Goal: Task Accomplishment & Management: Complete application form

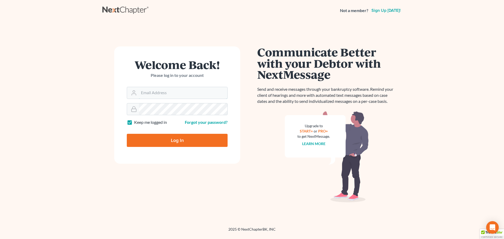
type input "[EMAIL_ADDRESS][DOMAIN_NAME]"
click at [164, 140] on input "Log In" at bounding box center [177, 140] width 101 height 13
type input "Thinking..."
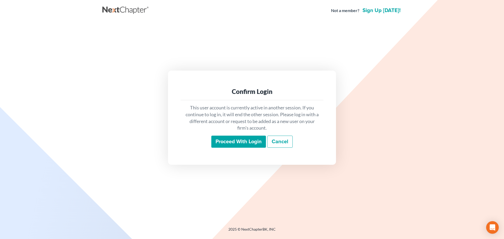
click at [224, 142] on input "Proceed with login" at bounding box center [238, 142] width 55 height 12
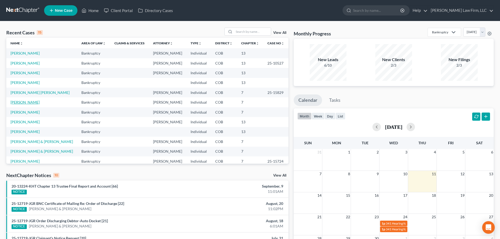
click at [17, 101] on link "[PERSON_NAME]" at bounding box center [24, 102] width 29 height 4
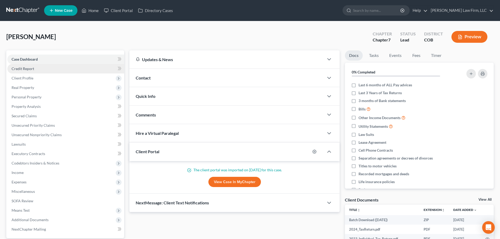
click at [43, 68] on link "Credit Report" at bounding box center [65, 68] width 117 height 9
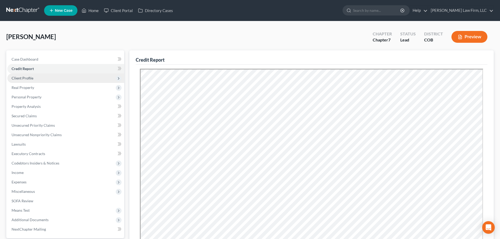
click at [39, 78] on span "Client Profile" at bounding box center [65, 77] width 117 height 9
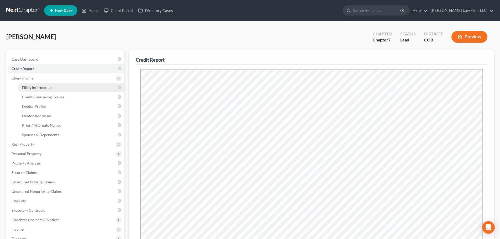
click at [33, 90] on link "Filing Information" at bounding box center [71, 87] width 106 height 9
select select "1"
select select "0"
select select "5"
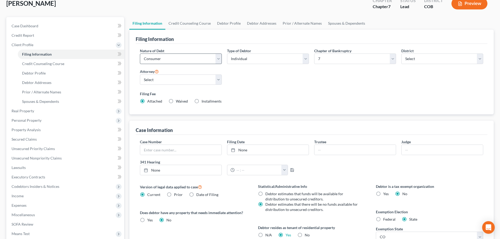
scroll to position [26, 0]
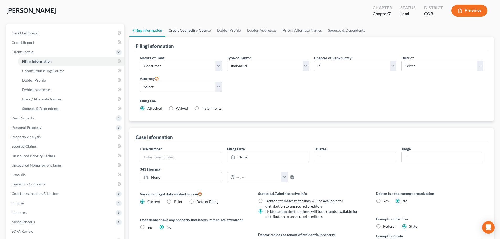
click at [198, 33] on link "Credit Counseling Course" at bounding box center [189, 30] width 49 height 13
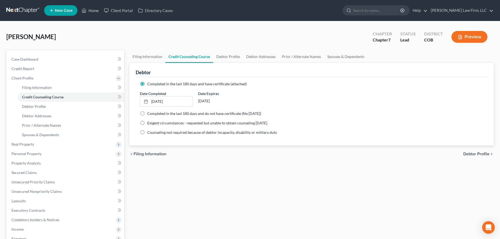
click at [212, 56] on link "Credit Counseling Course" at bounding box center [189, 56] width 48 height 13
click at [224, 54] on link "Debtor Profile" at bounding box center [228, 56] width 30 height 13
select select "0"
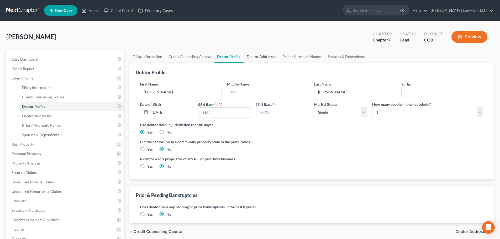
click at [255, 61] on link "Debtor Addresses" at bounding box center [262, 56] width 36 height 13
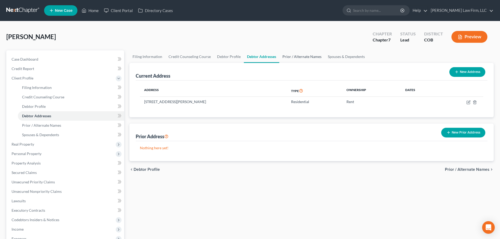
click at [299, 62] on link "Prior / Alternate Names" at bounding box center [301, 56] width 45 height 13
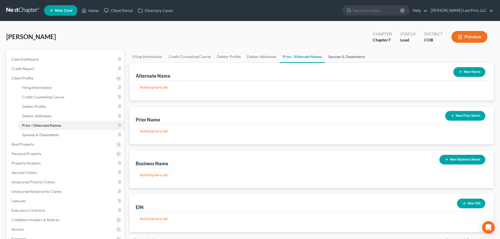
click at [334, 55] on link "Spouses & Dependents" at bounding box center [346, 56] width 43 height 13
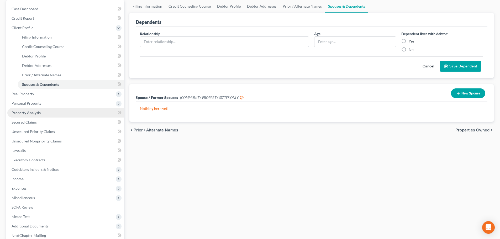
scroll to position [52, 0]
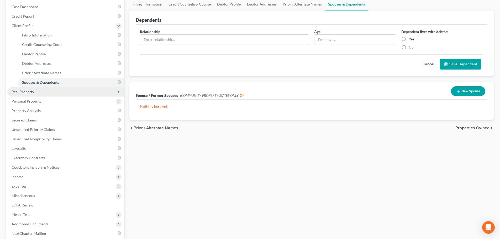
click at [48, 93] on span "Real Property" at bounding box center [65, 91] width 117 height 9
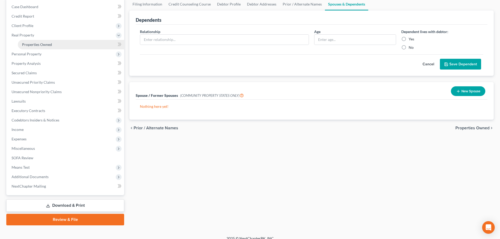
click at [55, 46] on link "Properties Owned" at bounding box center [71, 44] width 106 height 9
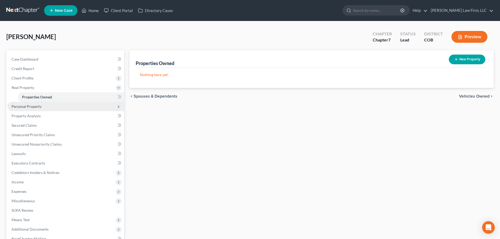
click at [42, 106] on span "Personal Property" at bounding box center [65, 106] width 117 height 9
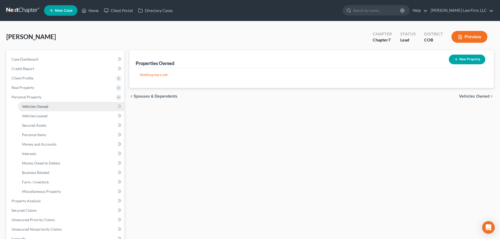
click at [45, 108] on span "Vehicles Owned" at bounding box center [35, 106] width 26 height 4
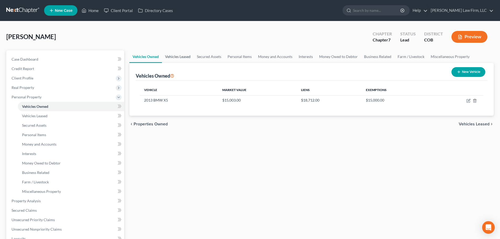
click at [177, 59] on link "Vehicles Leased" at bounding box center [178, 56] width 32 height 13
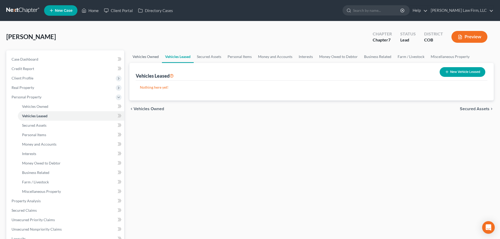
click at [155, 58] on link "Vehicles Owned" at bounding box center [145, 56] width 33 height 13
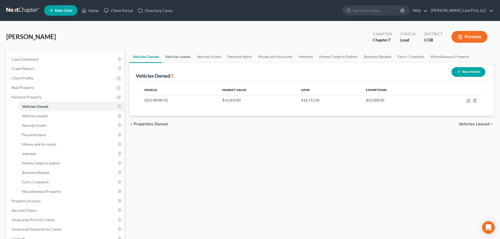
click at [192, 60] on link "Vehicles Leased" at bounding box center [178, 56] width 32 height 13
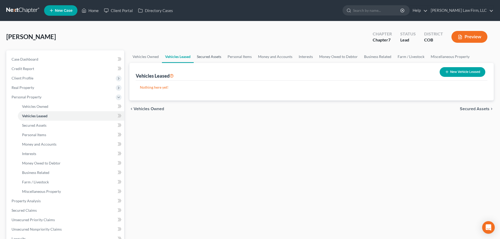
click at [208, 58] on link "Secured Assets" at bounding box center [209, 56] width 31 height 13
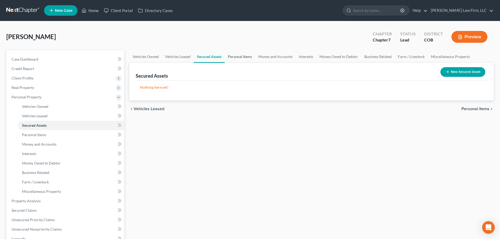
click at [238, 56] on link "Personal Items" at bounding box center [240, 56] width 30 height 13
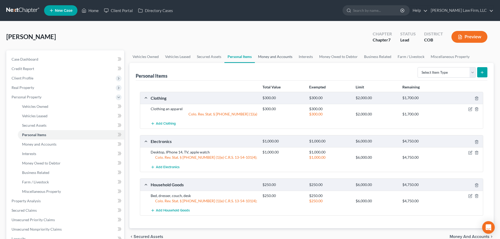
click at [277, 55] on link "Money and Accounts" at bounding box center [275, 56] width 41 height 13
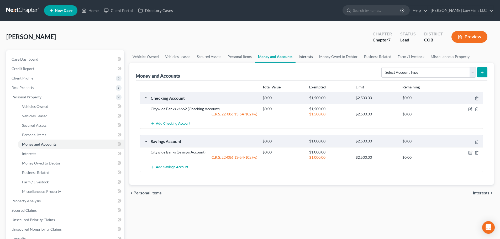
click at [310, 54] on link "Interests" at bounding box center [306, 56] width 20 height 13
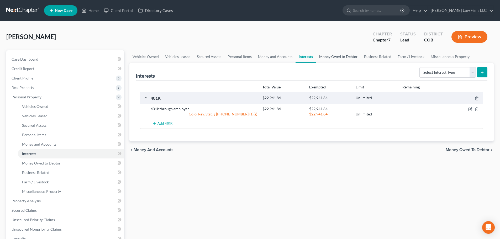
click at [340, 59] on link "Money Owed to Debtor" at bounding box center [338, 56] width 45 height 13
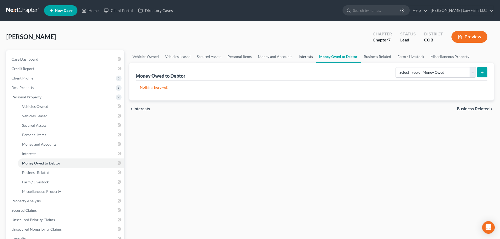
click at [307, 59] on link "Interests" at bounding box center [306, 56] width 20 height 13
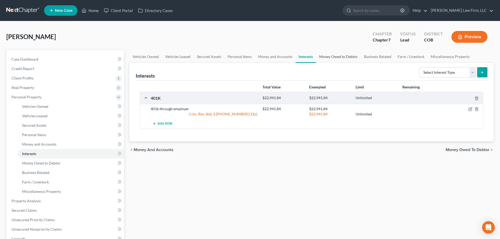
click at [347, 60] on link "Money Owed to Debtor" at bounding box center [338, 56] width 45 height 13
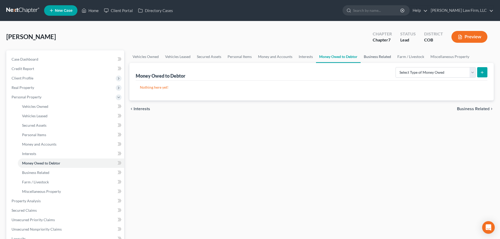
click at [367, 57] on link "Business Related" at bounding box center [378, 56] width 34 height 13
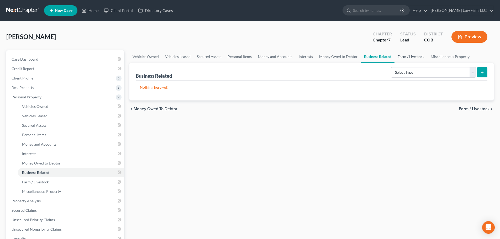
click at [402, 57] on link "Farm / Livestock" at bounding box center [410, 56] width 33 height 13
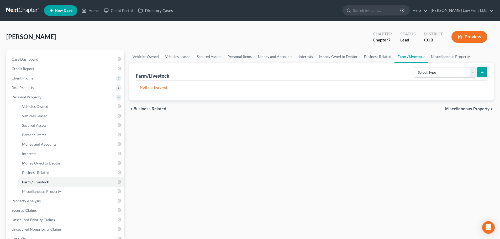
click at [425, 57] on link "Farm / Livestock" at bounding box center [410, 56] width 33 height 13
click at [439, 56] on link "Miscellaneous Property" at bounding box center [450, 56] width 45 height 13
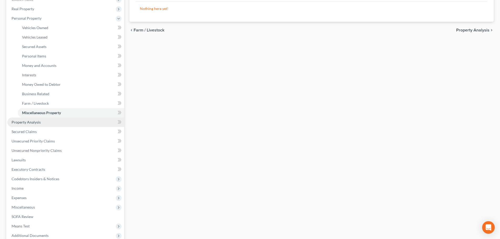
click at [59, 121] on link "Property Analysis" at bounding box center [65, 122] width 117 height 9
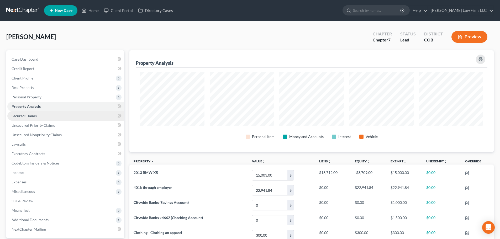
click at [35, 119] on link "Secured Claims" at bounding box center [65, 115] width 117 height 9
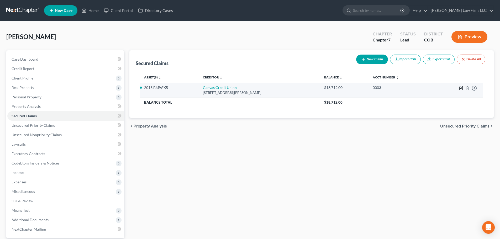
click at [459, 88] on icon "button" at bounding box center [460, 88] width 3 height 3
select select "5"
select select "1"
select select "0"
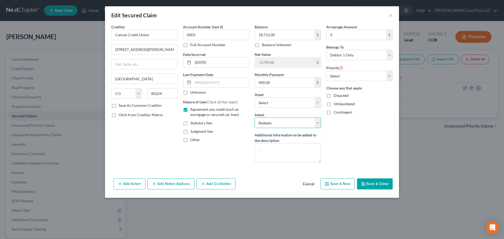
click at [314, 119] on select "Select Surrender Redeem Reaffirm Avoid Other" at bounding box center [288, 123] width 66 height 10
select select "4"
click at [255, 118] on select "Select Surrender Redeem Reaffirm Avoid Other" at bounding box center [288, 123] width 66 height 10
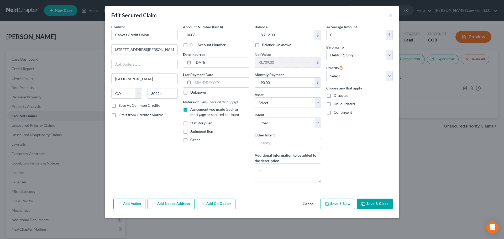
click at [280, 146] on input "text" at bounding box center [288, 143] width 66 height 10
type input "Retain and Pay"
click at [216, 172] on div "Account Number (last 4) 0003 Full Account Number Date Incurred [DATE] Last Paym…" at bounding box center [216, 105] width 72 height 163
click at [381, 201] on button "Save & Close" at bounding box center [375, 204] width 36 height 11
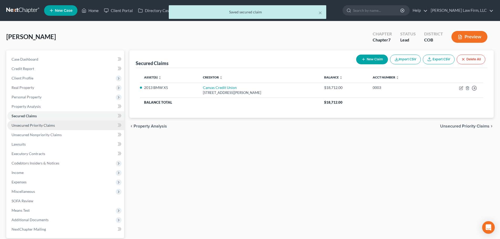
click at [38, 124] on span "Unsecured Priority Claims" at bounding box center [33, 125] width 43 height 4
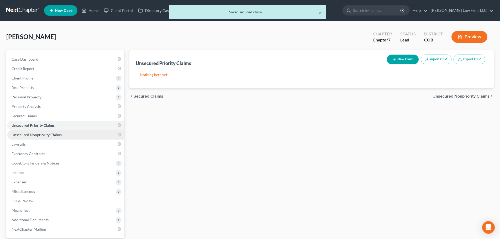
click at [50, 132] on link "Unsecured Nonpriority Claims" at bounding box center [65, 134] width 117 height 9
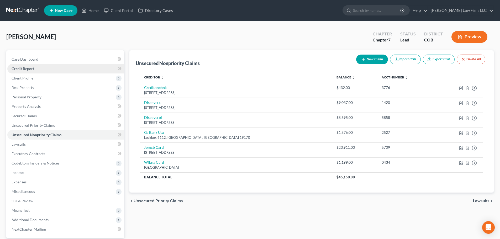
click at [44, 71] on link "Credit Report" at bounding box center [65, 68] width 117 height 9
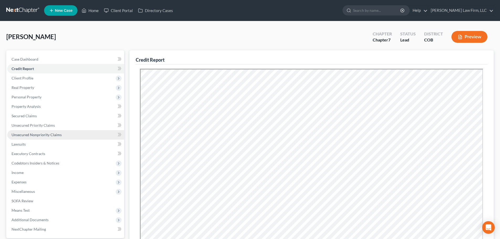
click at [39, 133] on span "Unsecured Nonpriority Claims" at bounding box center [37, 135] width 50 height 4
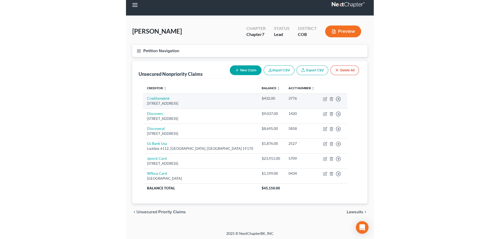
scroll to position [7, 0]
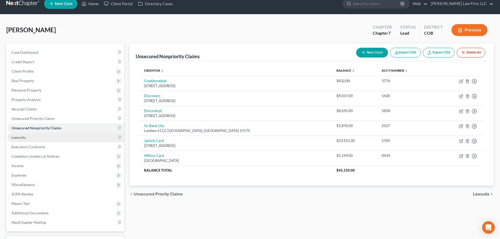
click at [69, 141] on link "Lawsuits" at bounding box center [65, 137] width 117 height 9
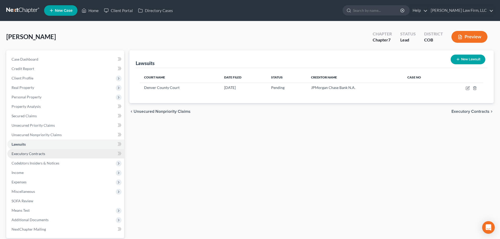
click at [66, 152] on link "Executory Contracts" at bounding box center [65, 153] width 117 height 9
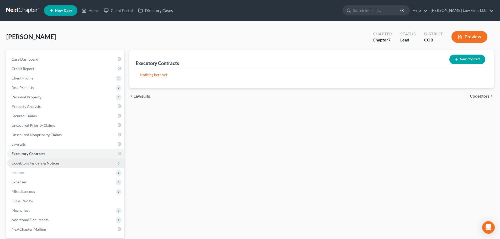
click at [56, 159] on span "Codebtors Insiders & Notices" at bounding box center [65, 163] width 117 height 9
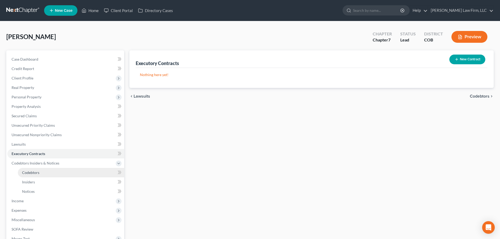
click at [42, 176] on link "Codebtors" at bounding box center [71, 172] width 106 height 9
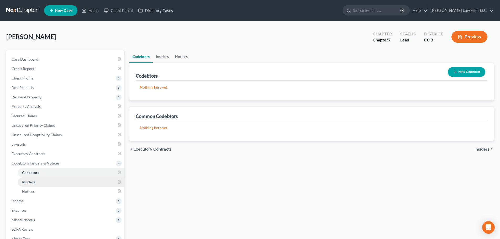
click at [41, 180] on link "Insiders" at bounding box center [71, 181] width 106 height 9
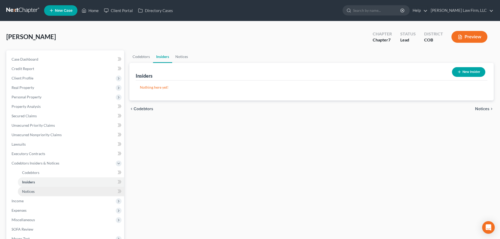
click at [44, 188] on link "Notices" at bounding box center [71, 191] width 106 height 9
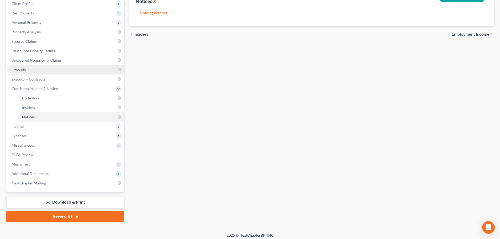
scroll to position [78, 0]
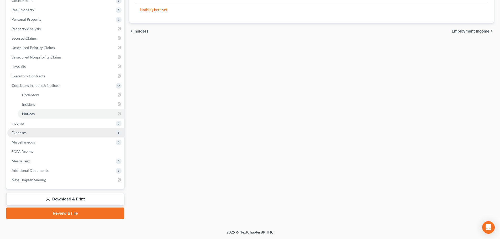
click at [46, 128] on span "Expenses" at bounding box center [65, 132] width 117 height 9
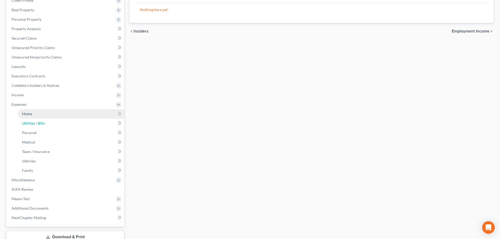
click at [47, 125] on link "Utilities / Bills" at bounding box center [71, 123] width 106 height 9
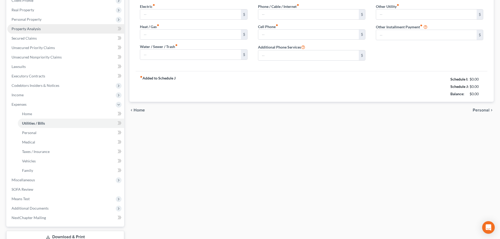
type input "0.00"
type input "65.00"
type input "0.00"
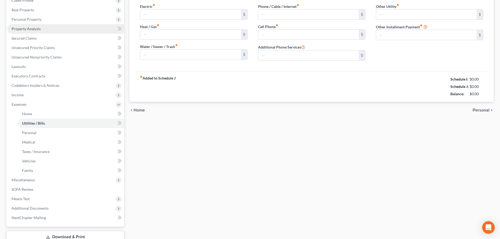
type input "0.00"
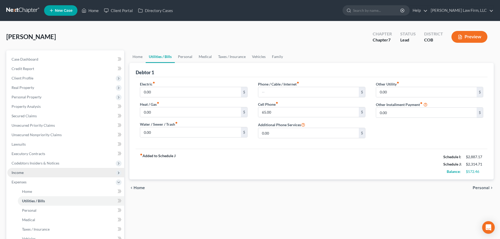
click at [31, 170] on span "Income" at bounding box center [65, 172] width 117 height 9
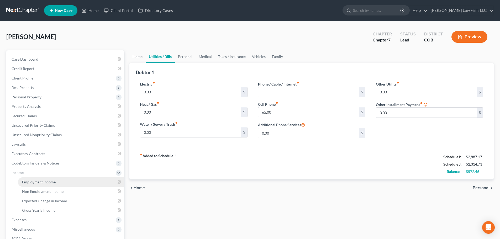
click at [38, 184] on span "Employment Income" at bounding box center [39, 182] width 34 height 4
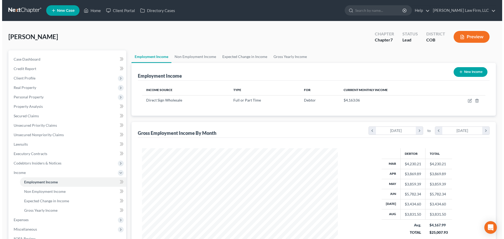
scroll to position [98, 206]
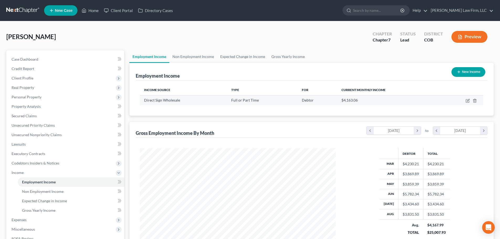
click at [465, 101] on td at bounding box center [461, 100] width 43 height 10
click at [466, 101] on icon "button" at bounding box center [467, 100] width 3 height 3
select select "0"
select select "5"
select select "2"
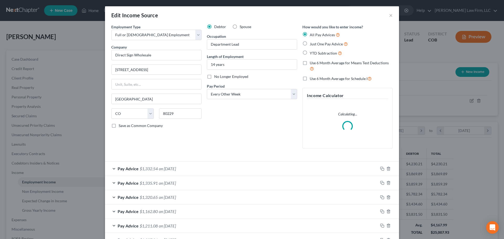
scroll to position [99, 208]
drag, startPoint x: 320, startPoint y: 79, endPoint x: 298, endPoint y: 84, distance: 22.3
click at [320, 79] on span "Use 6 Month Average for Schedule I" at bounding box center [339, 78] width 58 height 4
click at [315, 79] on input "Use 6 Month Average for Schedule I" at bounding box center [313, 77] width 3 height 3
checkbox input "true"
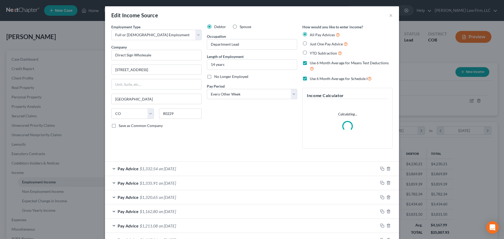
checkbox input "true"
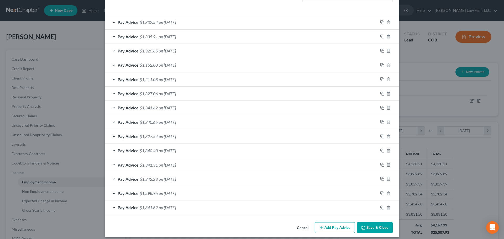
scroll to position [167, 0]
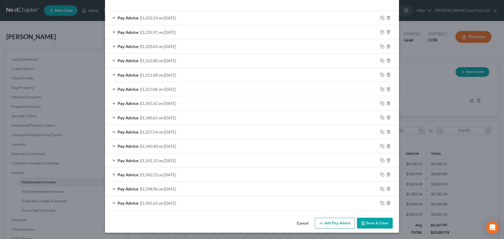
click at [143, 221] on div "Cancel Add Pay Advice Save & Close" at bounding box center [252, 224] width 294 height 17
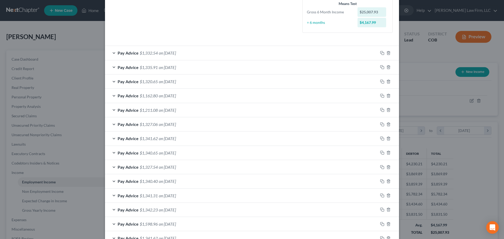
scroll to position [88, 0]
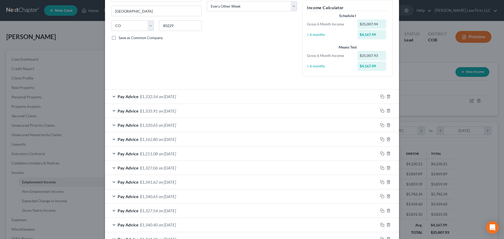
click at [410, 147] on div "Edit Income Source × Employment Type * Select Full or [DEMOGRAPHIC_DATA] Employ…" at bounding box center [252, 119] width 504 height 239
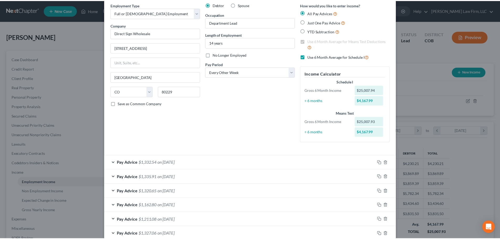
scroll to position [0, 0]
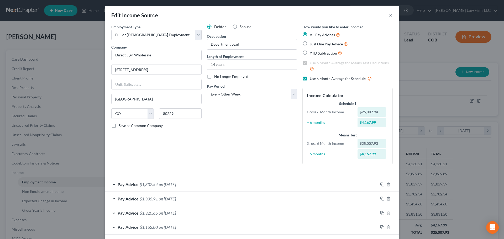
click at [390, 17] on button "×" at bounding box center [391, 15] width 4 height 6
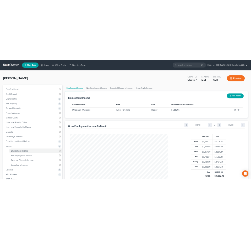
scroll to position [262358, 262250]
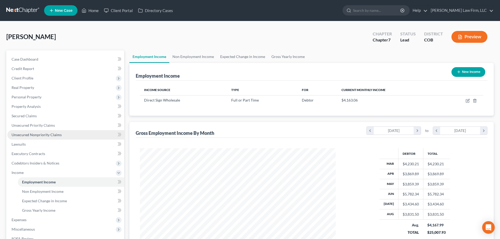
click at [26, 135] on span "Unsecured Nonpriority Claims" at bounding box center [37, 135] width 50 height 4
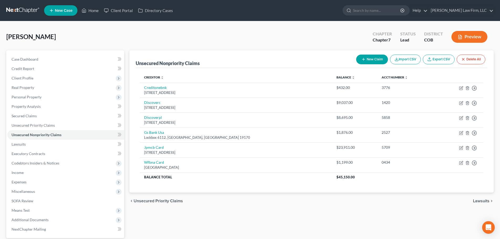
click at [196, 227] on div "Unsecured Nonpriority Claims New Claim Import CSV Export CSV Delete All Credito…" at bounding box center [312, 159] width 370 height 218
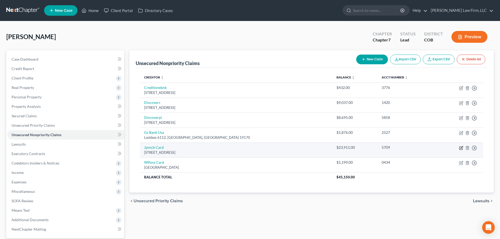
click at [460, 150] on icon "button" at bounding box center [460, 147] width 3 height 3
select select "7"
select select "0"
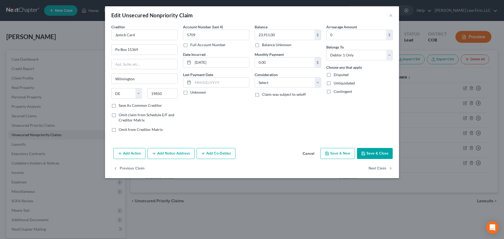
click at [169, 155] on button "Add Notice Address" at bounding box center [171, 153] width 47 height 11
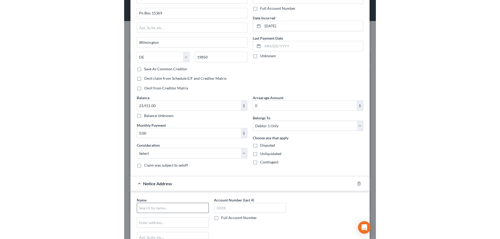
scroll to position [131, 0]
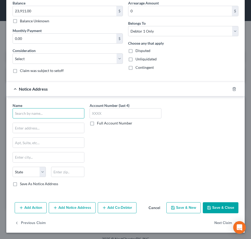
click at [58, 116] on input "text" at bounding box center [49, 113] width 72 height 10
type input "The [PERSON_NAME] Law Group, PC"
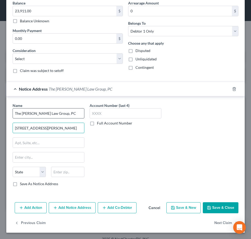
type input "[STREET_ADDRESS][PERSON_NAME]"
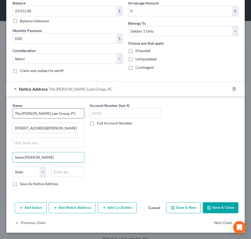
type input "Santa [PERSON_NAME]"
select select "4"
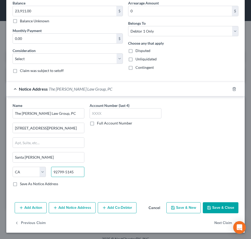
type input "92799-5145"
click at [113, 144] on div "Account Number (last 4) Full Account Number" at bounding box center [125, 147] width 77 height 88
click at [218, 205] on button "Save & Close" at bounding box center [221, 207] width 36 height 11
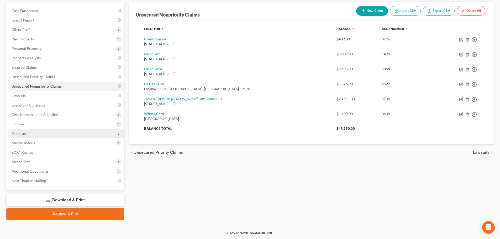
scroll to position [49, 0]
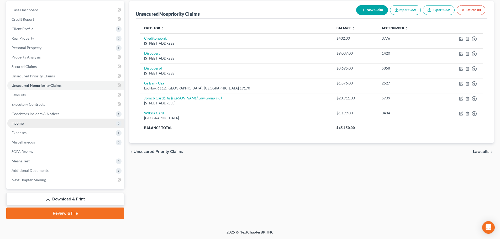
click at [45, 124] on span "Income" at bounding box center [65, 123] width 117 height 9
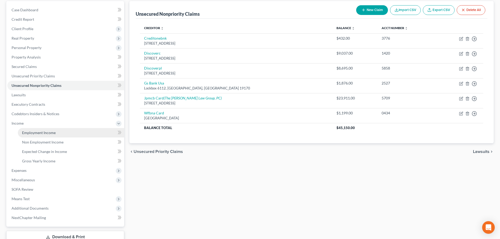
click at [61, 133] on link "Employment Income" at bounding box center [71, 132] width 106 height 9
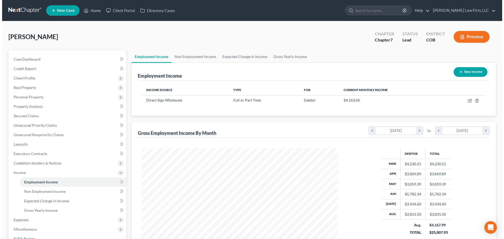
scroll to position [98, 206]
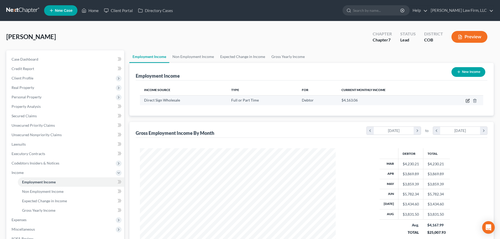
click at [466, 99] on icon "button" at bounding box center [468, 101] width 4 height 4
select select "0"
select select "5"
select select "2"
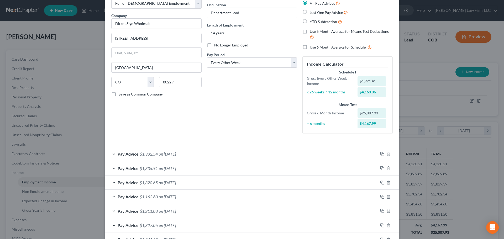
scroll to position [10, 0]
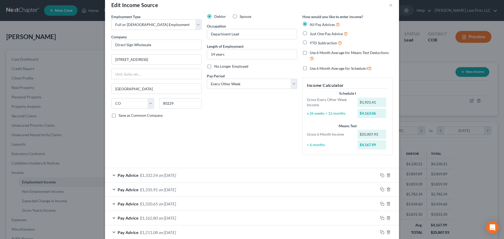
click at [310, 55] on label "Use 6 Month Average for Means Test Deductions" at bounding box center [351, 55] width 83 height 11
click at [312, 54] on input "Use 6 Month Average for Means Test Deductions" at bounding box center [313, 51] width 3 height 3
checkbox input "true"
click at [310, 68] on label "Use 6 Month Average for Schedule I" at bounding box center [341, 68] width 62 height 6
click at [312, 68] on input "Use 6 Month Average for Schedule I" at bounding box center [313, 66] width 3 height 3
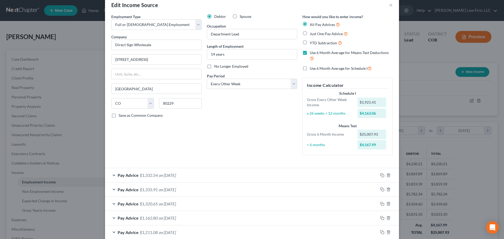
checkbox input "true"
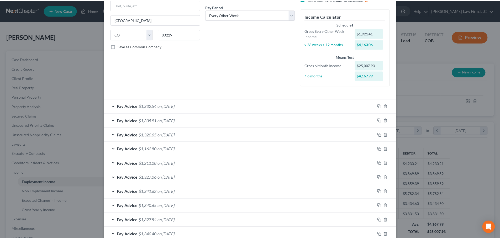
scroll to position [168, 0]
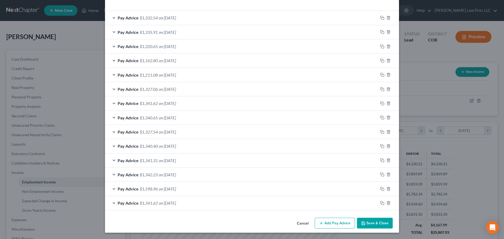
click at [373, 224] on button "Save & Close" at bounding box center [375, 223] width 36 height 11
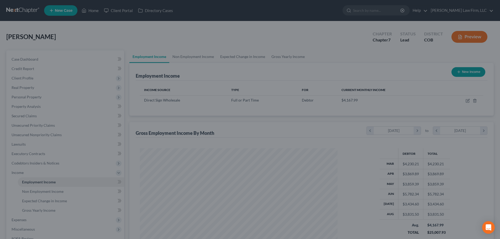
scroll to position [98, 206]
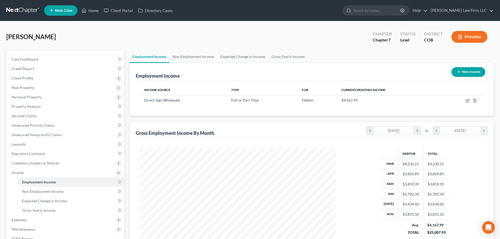
click at [457, 73] on icon "button" at bounding box center [459, 72] width 4 height 4
select select "0"
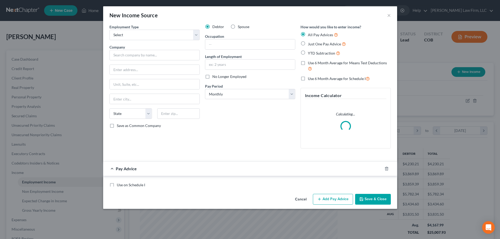
scroll to position [99, 208]
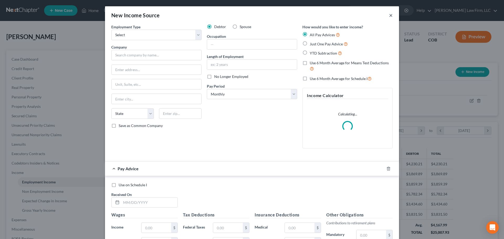
click at [389, 14] on button "×" at bounding box center [391, 15] width 4 height 6
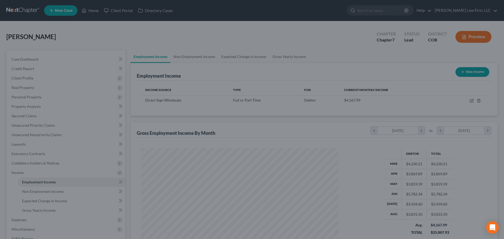
scroll to position [262358, 262250]
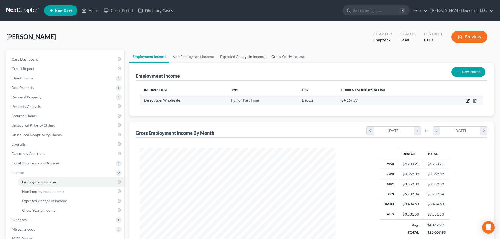
click at [469, 99] on icon "button" at bounding box center [468, 100] width 2 height 2
select select "0"
select select "5"
select select "2"
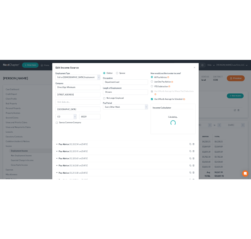
scroll to position [109, 228]
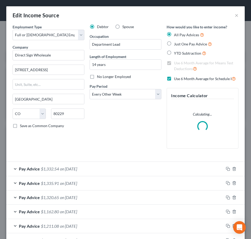
drag, startPoint x: 140, startPoint y: 83, endPoint x: 166, endPoint y: 85, distance: 26.6
click at [140, 83] on div "Pay Period * Select Monthly Twice Monthly Every Other Week Weekly" at bounding box center [126, 91] width 72 height 16
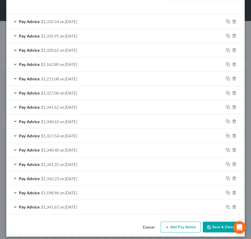
scroll to position [169, 0]
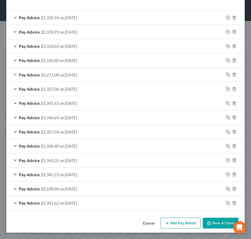
click at [103, 206] on div "Pay Advice $1,341.62 on [DATE]" at bounding box center [115, 203] width 218 height 14
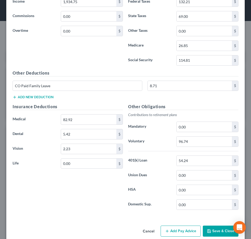
scroll to position [428, 0]
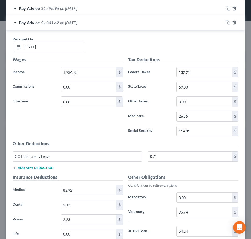
click at [97, 26] on div "Pay Advice $1,341.62 on [DATE]" at bounding box center [115, 22] width 218 height 14
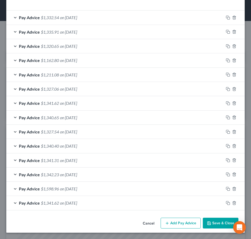
scroll to position [169, 0]
click at [79, 185] on div "Pay Advice $1,598.96 on [DATE]" at bounding box center [115, 189] width 218 height 14
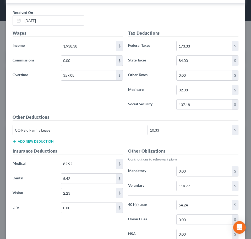
scroll to position [349, 0]
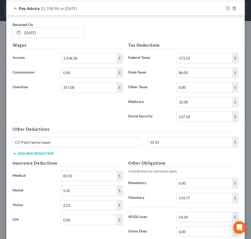
click at [103, 13] on div "Pay Advice $1,598.96 on [DATE]" at bounding box center [115, 8] width 218 height 14
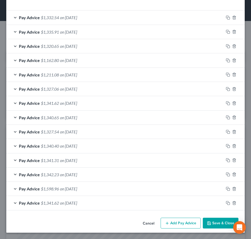
scroll to position [169, 0]
click at [96, 176] on div "Pay Advice $1,342.23 on [DATE]" at bounding box center [115, 174] width 218 height 14
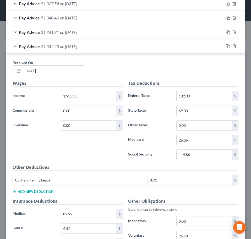
scroll to position [271, 0]
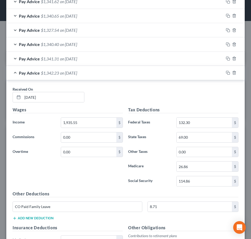
click at [91, 74] on div "Pay Advice $1,342.23 on [DATE]" at bounding box center [115, 73] width 218 height 14
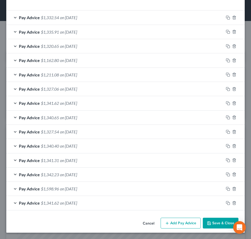
scroll to position [169, 0]
click at [94, 161] on div "Pay Advice $1,341.31 on [DATE]" at bounding box center [115, 160] width 218 height 14
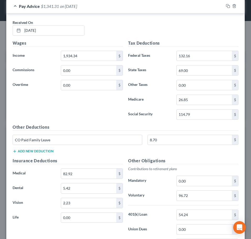
scroll to position [297, 0]
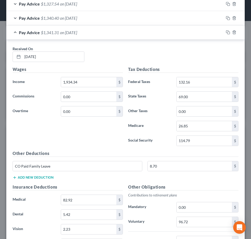
click at [128, 34] on div "Pay Advice $1,341.31 on [DATE]" at bounding box center [115, 32] width 218 height 14
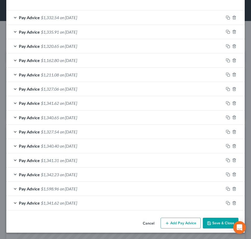
scroll to position [169, 0]
click at [88, 146] on div "Pay Advice $1,340.40 on [DATE]" at bounding box center [115, 146] width 218 height 14
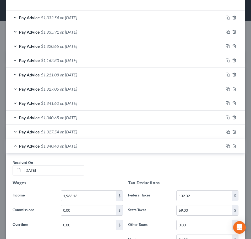
scroll to position [297, 0]
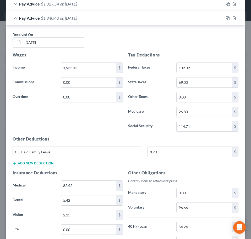
click at [126, 20] on div "Pay Advice $1,340.40 on [DATE]" at bounding box center [115, 18] width 218 height 14
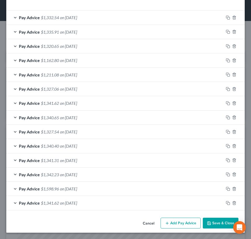
scroll to position [169, 0]
click at [185, 223] on button "Add Pay Advice" at bounding box center [181, 223] width 40 height 11
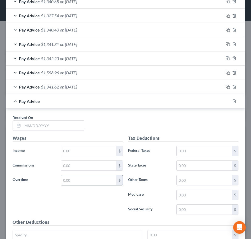
scroll to position [300, 0]
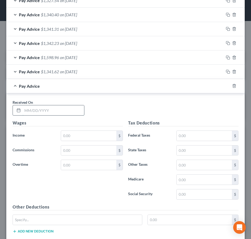
click at [55, 109] on input "text" at bounding box center [54, 110] width 62 height 10
type input "[DATE]"
type input "1,934.75"
type input "132.21"
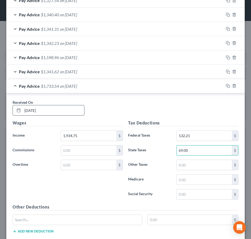
type input "69.00"
type input "26.85"
type input "114.81"
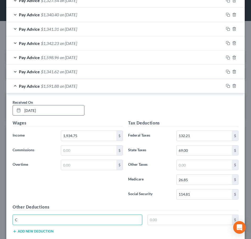
type input "CO Paid Family Leave"
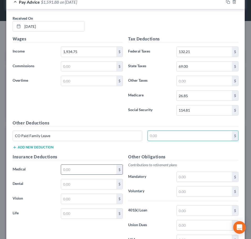
scroll to position [431, 0]
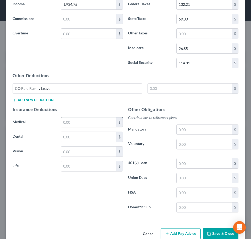
click at [89, 117] on input "text" at bounding box center [88, 122] width 55 height 10
type input "82.92"
type input "5.42"
type input "2.23"
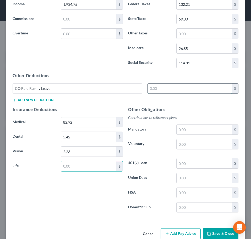
click at [178, 91] on input "text" at bounding box center [190, 88] width 85 height 10
type input "8.71"
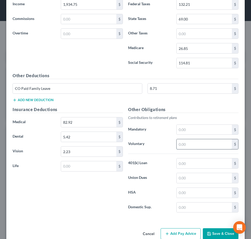
click at [201, 143] on input "text" at bounding box center [204, 144] width 55 height 10
type input "96.74"
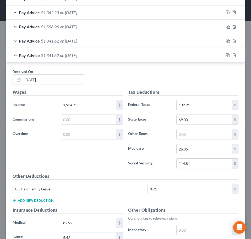
scroll to position [326, 0]
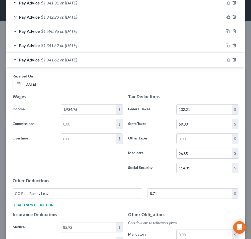
type input "54.24"
click at [137, 62] on div "Pay Advice $1,341.62 on [DATE]" at bounding box center [115, 60] width 218 height 14
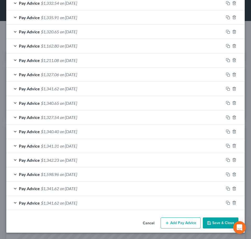
scroll to position [183, 0]
click at [77, 117] on span "on [DATE]" at bounding box center [68, 117] width 17 height 5
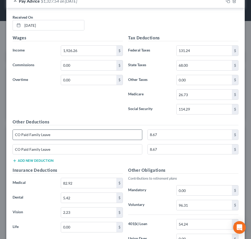
scroll to position [273, 0]
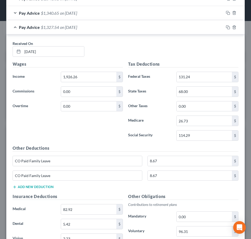
click at [146, 25] on div "Pay Advice $1,327.54 on [DATE]" at bounding box center [115, 27] width 218 height 14
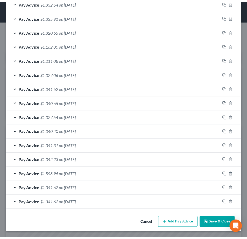
scroll to position [183, 0]
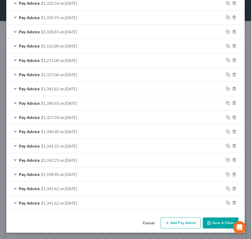
click at [219, 223] on button "Save & Close" at bounding box center [221, 222] width 36 height 11
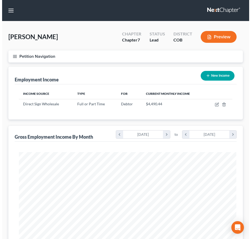
scroll to position [262349, 262232]
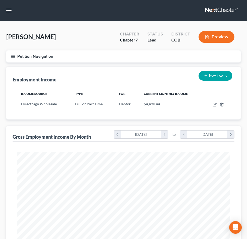
drag, startPoint x: 163, startPoint y: 13, endPoint x: 159, endPoint y: 17, distance: 5.4
click at [163, 13] on nav "Home New Case Client Portal Directory Cases [PERSON_NAME] Law Firm, LLC [EMAIL_…" at bounding box center [123, 10] width 247 height 21
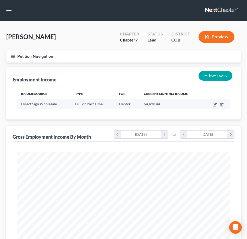
click at [215, 105] on icon "button" at bounding box center [215, 104] width 4 height 4
select select "0"
select select "5"
select select "2"
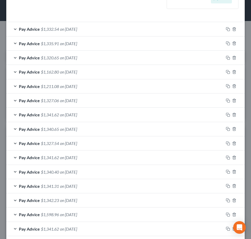
scroll to position [175, 0]
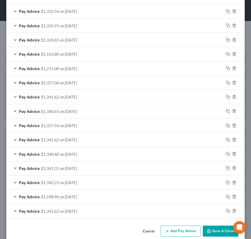
click at [100, 111] on div "Pay Advice $1,340.65 on [DATE]" at bounding box center [115, 111] width 218 height 14
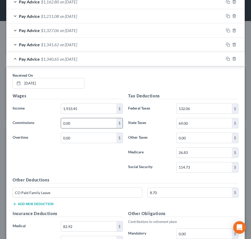
scroll to position [228, 0]
click at [151, 62] on div "Pay Advice $1,340.65 on [DATE]" at bounding box center [115, 59] width 218 height 14
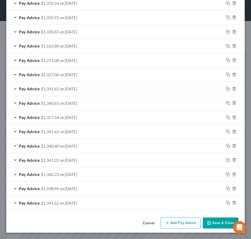
scroll to position [183, 0]
click at [102, 89] on div "Pay Advice $1,341.62 on [DATE]" at bounding box center [115, 89] width 218 height 14
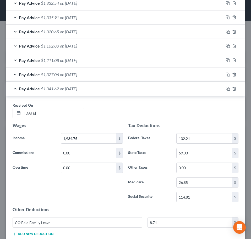
scroll to position [228, 0]
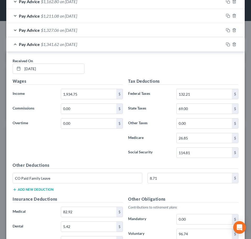
click at [107, 45] on div "Pay Advice $1,341.62 on [DATE]" at bounding box center [115, 44] width 218 height 14
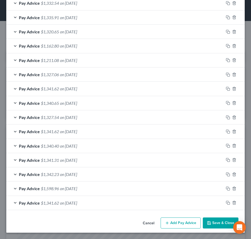
scroll to position [183, 0]
click at [233, 89] on icon "button" at bounding box center [235, 89] width 4 height 4
click at [117, 90] on div "Pay Advice $1,327.06 on [DATE]" at bounding box center [115, 89] width 218 height 14
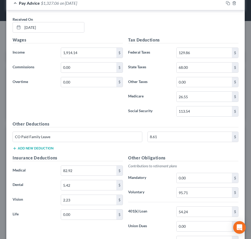
scroll to position [262, 0]
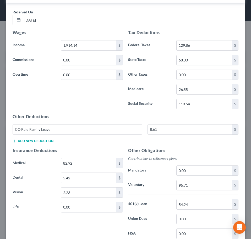
click at [95, 98] on div "Wages Income * 1,914.14 $ Commissions 0.00 $ Overtime 0.00 $" at bounding box center [68, 71] width 116 height 84
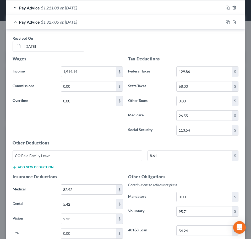
click at [182, 22] on div "Pay Advice $1,327.06 on [DATE]" at bounding box center [115, 22] width 218 height 14
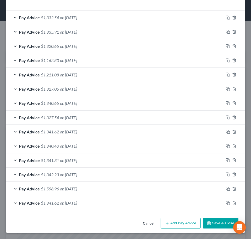
scroll to position [169, 0]
click at [101, 79] on div "Pay Advice $1,211.08 on [DATE]" at bounding box center [115, 75] width 218 height 14
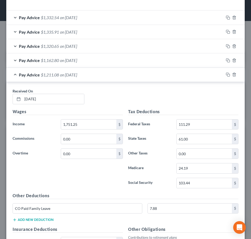
scroll to position [236, 0]
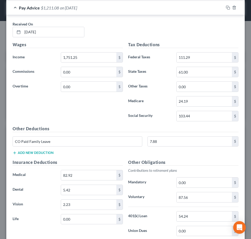
click at [181, 12] on div "Pay Advice $1,211.08 on [DATE]" at bounding box center [115, 8] width 218 height 14
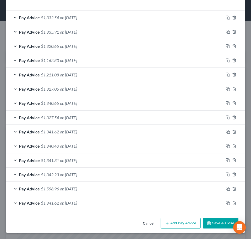
scroll to position [169, 0]
click at [133, 62] on div "Pay Advice $1,162.80 on [DATE]" at bounding box center [115, 60] width 218 height 14
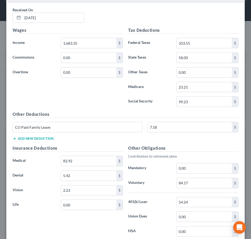
scroll to position [210, 0]
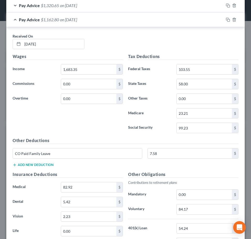
click at [124, 25] on div "Pay Advice $1,162.80 on [DATE]" at bounding box center [115, 20] width 218 height 14
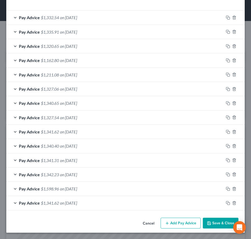
scroll to position [169, 0]
click at [113, 44] on div "Pay Advice $1,320.65 on [DATE]" at bounding box center [115, 46] width 218 height 14
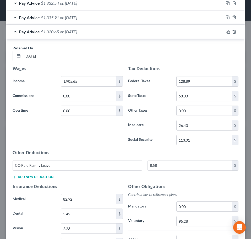
scroll to position [195, 0]
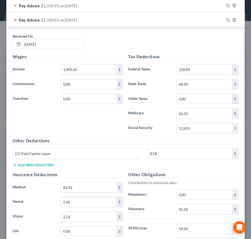
click at [180, 7] on div "Pay Advice $1,335.91 on [DATE]" at bounding box center [115, 6] width 218 height 14
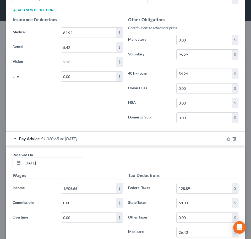
scroll to position [326, 0]
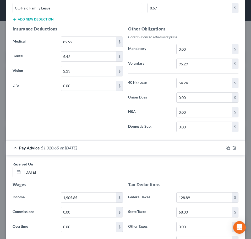
click at [128, 147] on div "Pay Advice $1,320.65 on [DATE]" at bounding box center [115, 148] width 218 height 14
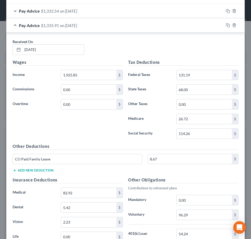
scroll to position [195, 0]
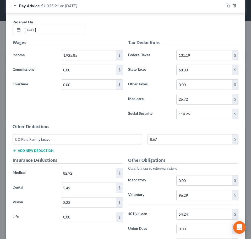
click at [112, 13] on div "Received On * [DATE] Wages Income * 1,925.85 $ Commissions 0.00 $ Overtime 0.00…" at bounding box center [125, 142] width 239 height 259
click at [117, 10] on div "Pay Advice $1,335.91 on [DATE]" at bounding box center [115, 6] width 218 height 14
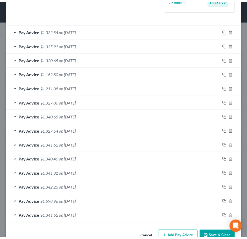
scroll to position [143, 0]
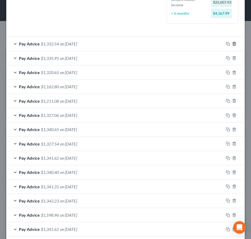
click at [233, 43] on icon "button" at bounding box center [235, 44] width 4 height 4
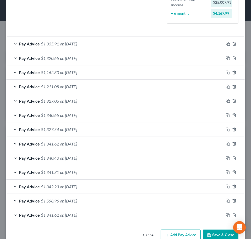
click at [211, 233] on button "Save & Close" at bounding box center [221, 234] width 36 height 11
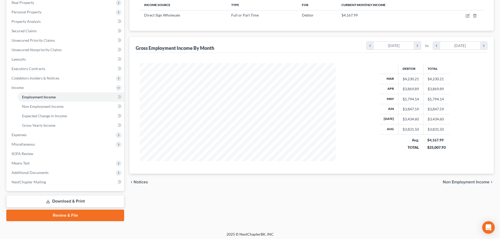
scroll to position [87, 0]
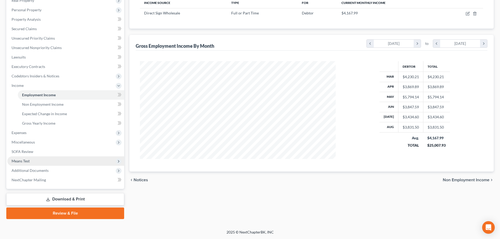
click at [39, 161] on span "Means Test" at bounding box center [65, 160] width 117 height 9
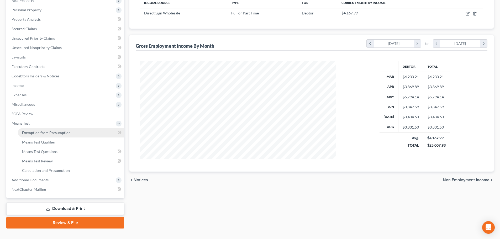
click at [59, 131] on span "Exemption from Presumption" at bounding box center [46, 132] width 49 height 4
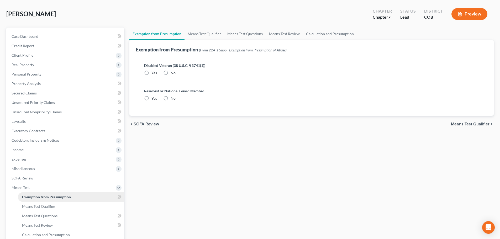
radio input "true"
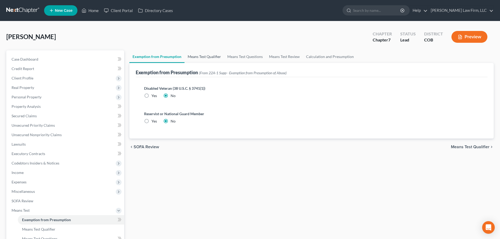
click at [207, 56] on link "Means Test Qualifier" at bounding box center [205, 56] width 40 height 13
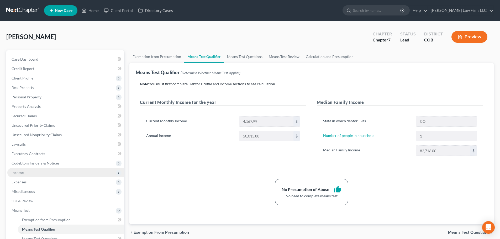
click at [52, 175] on span "Income" at bounding box center [65, 172] width 117 height 9
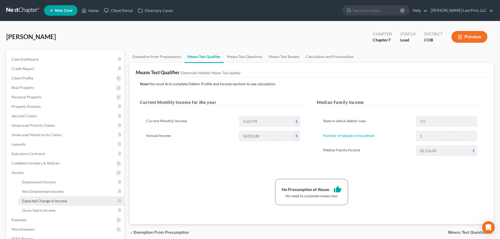
click at [43, 204] on link "Expected Change in Income" at bounding box center [71, 200] width 106 height 9
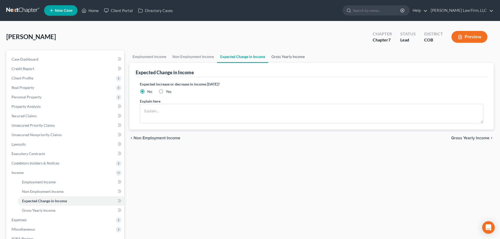
click at [300, 54] on link "Gross Yearly Income" at bounding box center [288, 56] width 40 height 13
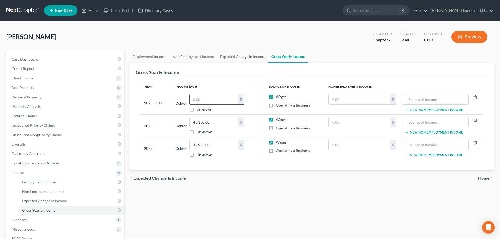
click at [220, 103] on input "text" at bounding box center [213, 99] width 48 height 10
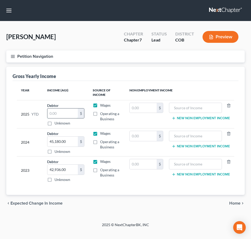
click at [62, 113] on input "text" at bounding box center [63, 113] width 30 height 10
type input "30,789.01"
click at [119, 207] on div "chevron_left Expected Change in Income Home chevron_right" at bounding box center [125, 203] width 239 height 17
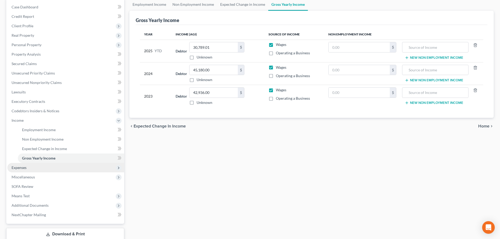
scroll to position [52, 0]
click at [30, 168] on span "Expenses" at bounding box center [65, 167] width 117 height 9
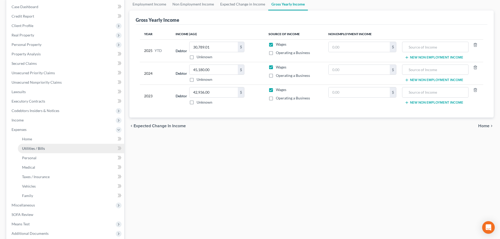
click at [43, 145] on link "Utilities / Bills" at bounding box center [71, 148] width 106 height 9
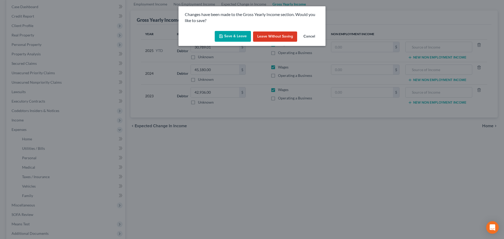
click at [246, 34] on button "Save & Leave" at bounding box center [233, 36] width 36 height 11
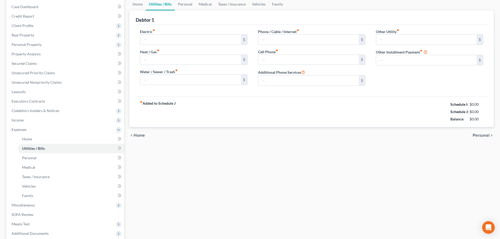
type input "0.00"
type input "65.00"
type input "0.00"
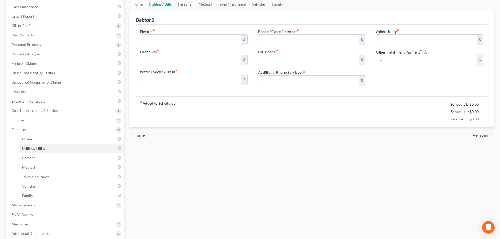
type input "0.00"
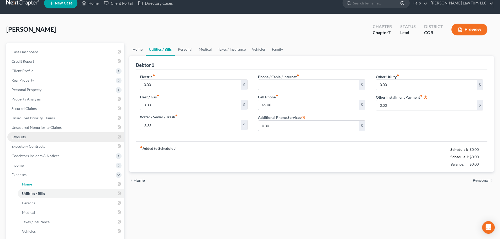
drag, startPoint x: 66, startPoint y: 140, endPoint x: 65, endPoint y: 143, distance: 3.1
click at [65, 143] on ul "Case Dashboard Payments Invoices Payments Payments Credit Report Client Profile" at bounding box center [65, 170] width 117 height 246
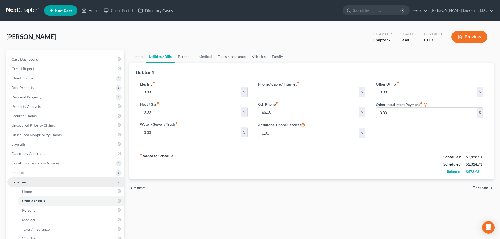
click at [48, 183] on span "Expenses" at bounding box center [65, 181] width 117 height 9
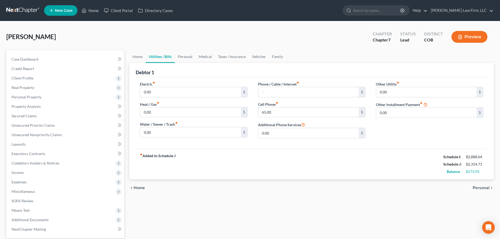
click at [47, 190] on span "Miscellaneous" at bounding box center [65, 191] width 117 height 9
click at [48, 183] on span "Expenses" at bounding box center [65, 181] width 117 height 9
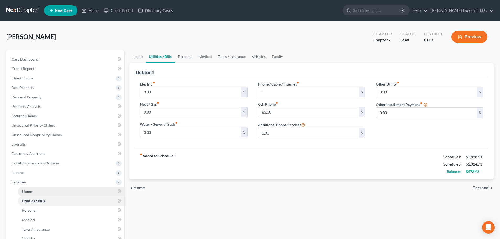
click at [45, 190] on link "Home" at bounding box center [71, 191] width 106 height 9
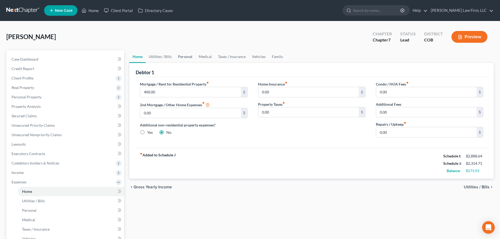
click at [184, 61] on link "Personal" at bounding box center [185, 56] width 21 height 13
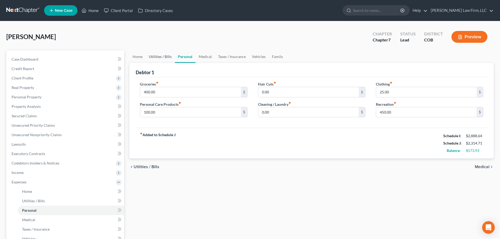
click at [167, 57] on link "Utilities / Bills" at bounding box center [160, 56] width 29 height 13
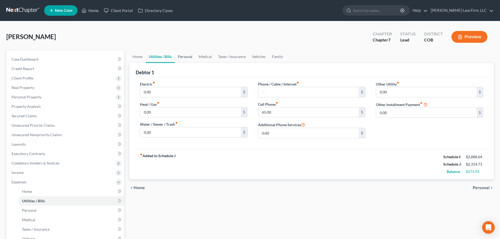
click at [175, 55] on link "Personal" at bounding box center [185, 56] width 21 height 13
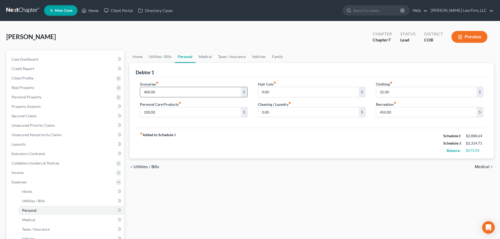
click at [144, 92] on input "400.00" at bounding box center [190, 92] width 101 height 10
type input "500.00"
drag, startPoint x: 279, startPoint y: 206, endPoint x: 281, endPoint y: 204, distance: 3.0
click at [279, 206] on div "Home Utilities / Bills Personal Medical Taxes / Insurance Vehicles Family Debto…" at bounding box center [312, 192] width 370 height 284
drag, startPoint x: 274, startPoint y: 110, endPoint x: 281, endPoint y: 113, distance: 7.8
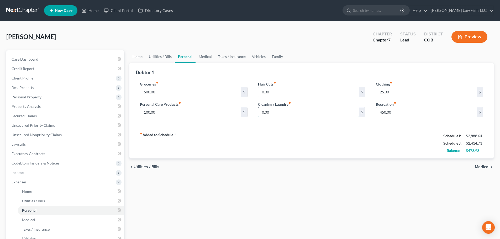
click at [274, 110] on input "0.00" at bounding box center [308, 112] width 101 height 10
type input "50"
click at [364, 186] on div "Home Utilities / Bills Personal Medical Taxes / Insurance Vehicles Family Debto…" at bounding box center [312, 192] width 370 height 284
click at [386, 96] on input "25.00" at bounding box center [426, 92] width 101 height 10
type input "75"
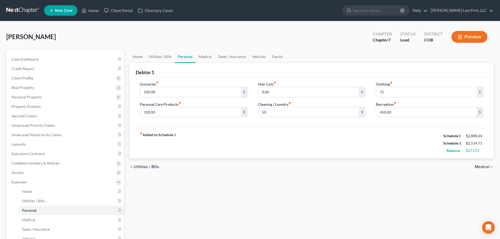
click at [365, 162] on div "chevron_left Utilities / Bills Medical chevron_right" at bounding box center [311, 167] width 364 height 17
click at [201, 58] on link "Medical" at bounding box center [205, 56] width 19 height 13
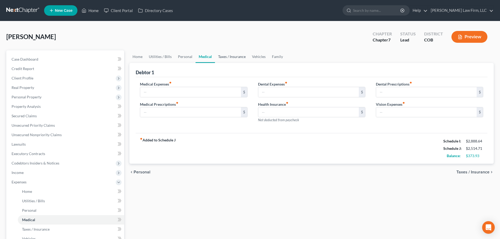
click at [228, 56] on link "Taxes / Insurance" at bounding box center [232, 56] width 34 height 13
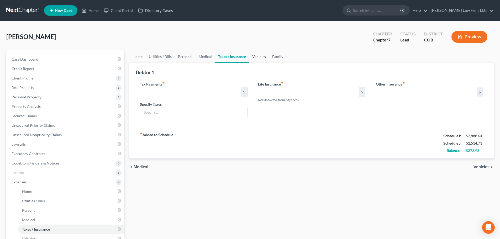
click at [252, 56] on link "Vehicles" at bounding box center [259, 56] width 20 height 13
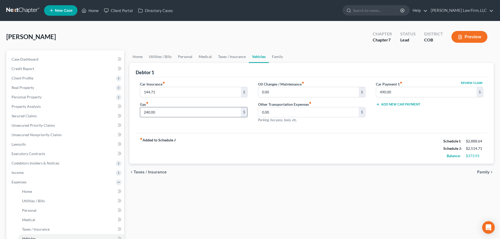
click at [190, 113] on input "240.00" at bounding box center [190, 112] width 101 height 10
type input "350"
click at [244, 163] on div "fiber_manual_record Added to Schedule J Schedule I: $2,888.64 Schedule J: $2,62…" at bounding box center [312, 148] width 352 height 31
click at [269, 94] on input "0.00" at bounding box center [308, 92] width 101 height 10
type input "100"
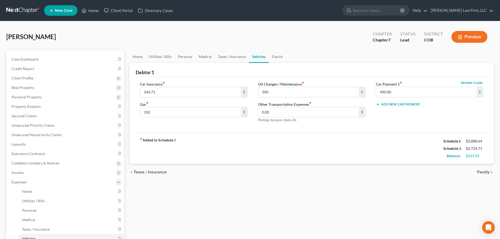
click at [241, 167] on div "chevron_left Taxes / Insurance Family chevron_right" at bounding box center [311, 172] width 364 height 17
click at [279, 63] on div "Debtor 1" at bounding box center [312, 70] width 352 height 14
click at [274, 54] on link "Family" at bounding box center [277, 56] width 17 height 13
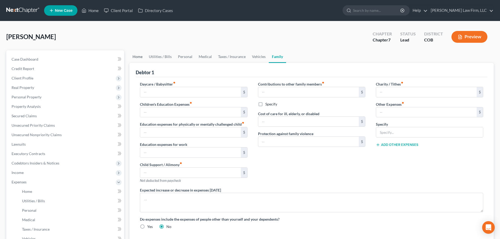
click at [138, 62] on link "Home" at bounding box center [137, 56] width 16 height 13
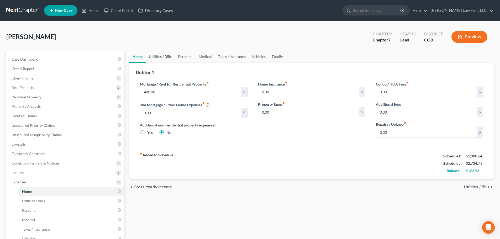
click at [165, 61] on link "Utilities / Bills" at bounding box center [160, 56] width 29 height 13
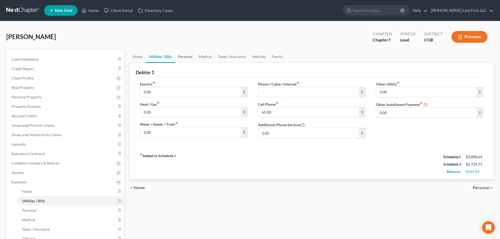
click at [182, 59] on link "Personal" at bounding box center [185, 56] width 21 height 13
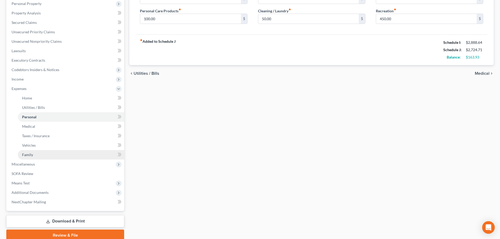
scroll to position [105, 0]
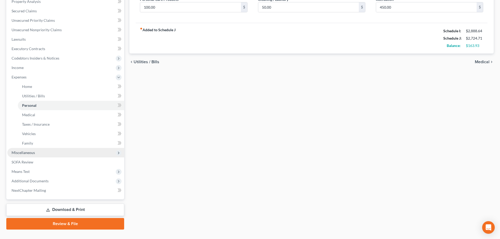
click at [46, 155] on span "Miscellaneous" at bounding box center [65, 152] width 117 height 9
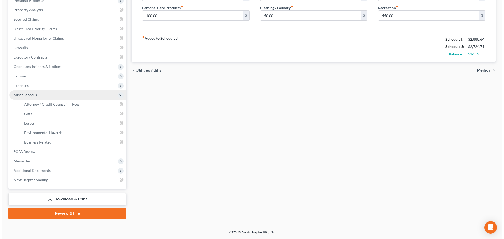
scroll to position [97, 0]
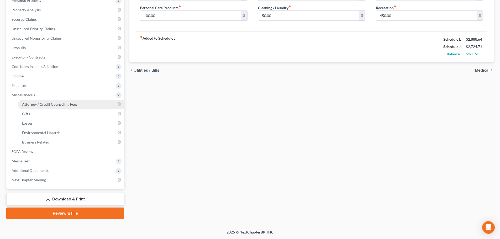
click at [50, 102] on span "Attorney / Credit Counseling Fees" at bounding box center [49, 104] width 55 height 4
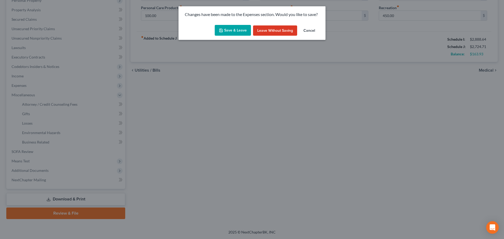
click at [229, 30] on button "Save & Leave" at bounding box center [233, 30] width 36 height 11
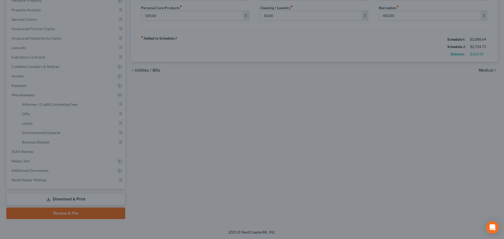
select select "0"
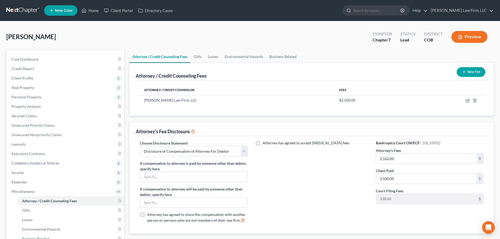
click at [469, 37] on button "Preview" at bounding box center [469, 37] width 36 height 12
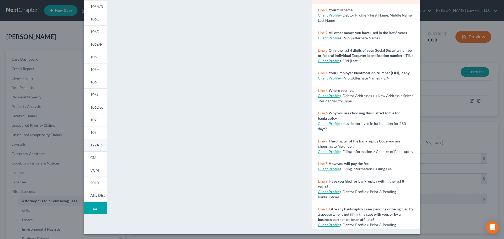
scroll to position [57, 0]
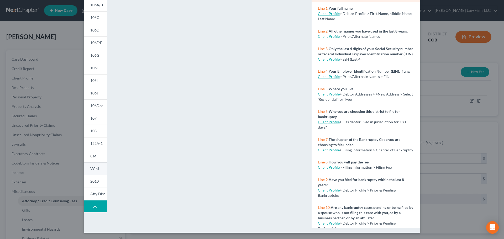
click at [95, 168] on span "VCM" at bounding box center [94, 168] width 9 height 4
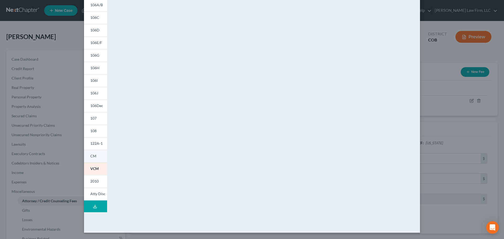
click at [96, 161] on link "CM" at bounding box center [95, 156] width 23 height 13
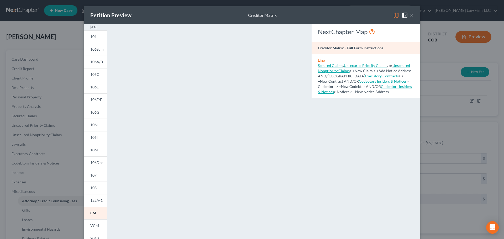
scroll to position [26, 0]
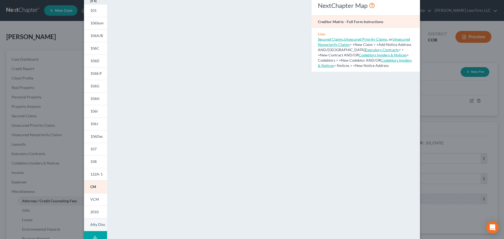
click at [93, 224] on span "Atty Disc" at bounding box center [97, 224] width 15 height 4
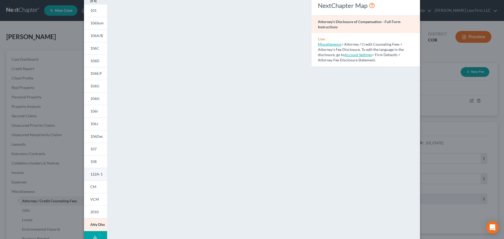
click at [93, 176] on span "122A-1" at bounding box center [96, 174] width 12 height 4
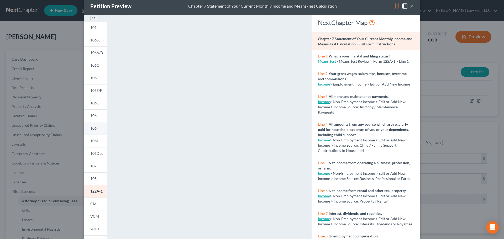
scroll to position [0, 0]
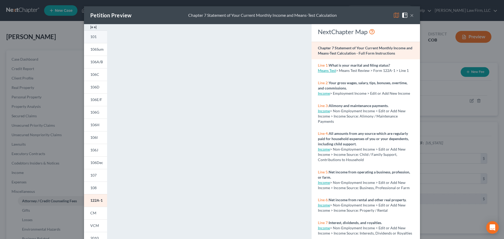
click at [91, 37] on span "101" at bounding box center [93, 36] width 6 height 4
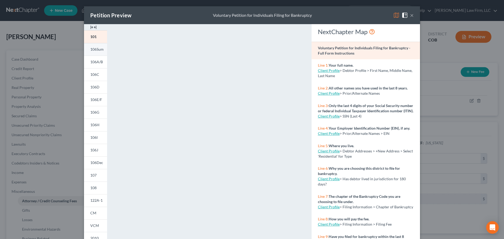
click at [92, 50] on span "106Sum" at bounding box center [96, 49] width 13 height 4
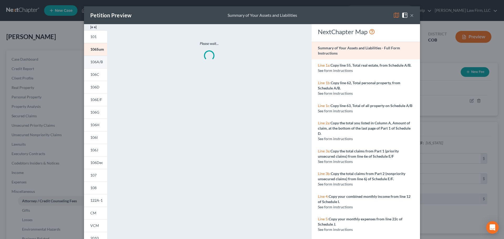
click at [86, 66] on link "106A/B" at bounding box center [95, 62] width 23 height 13
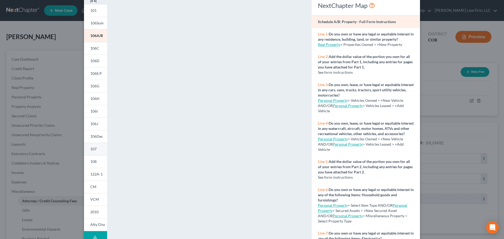
scroll to position [52, 0]
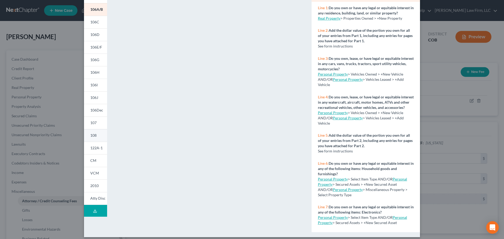
click at [99, 135] on link "108" at bounding box center [95, 135] width 23 height 13
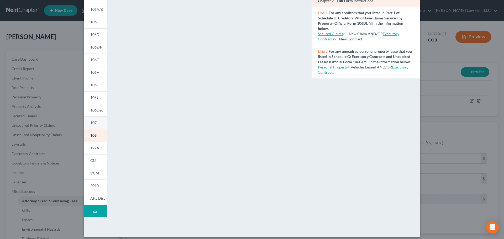
click at [93, 126] on link "107" at bounding box center [95, 123] width 23 height 13
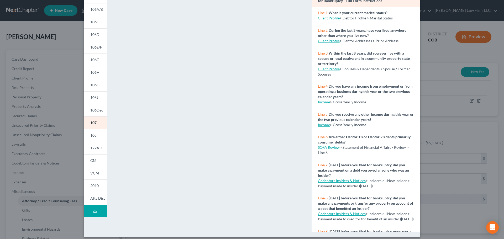
click at [425, 71] on div "Petition Preview Your Statement of Financial Affairs for Individuals Filing for…" at bounding box center [252, 119] width 504 height 239
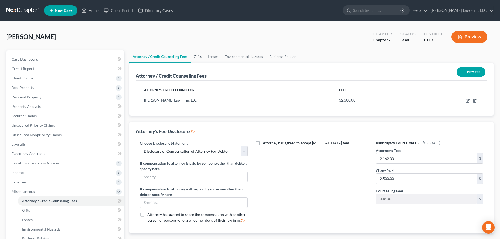
click at [201, 57] on link "Gifts" at bounding box center [198, 56] width 14 height 13
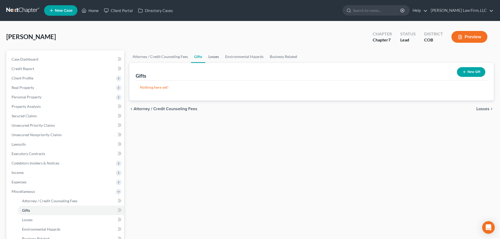
click at [208, 55] on link "Losses" at bounding box center [213, 56] width 17 height 13
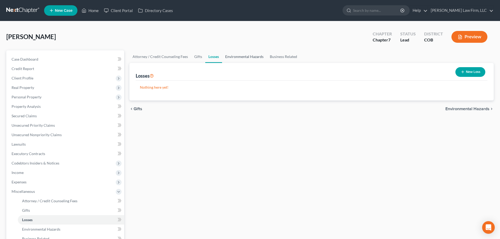
click at [228, 60] on link "Environmental Hazards" at bounding box center [244, 56] width 45 height 13
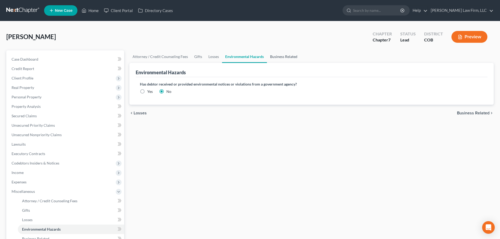
click at [283, 59] on link "Business Related" at bounding box center [284, 56] width 34 height 13
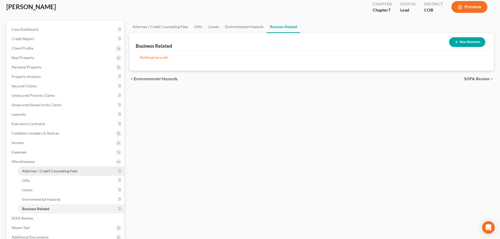
scroll to position [97, 0]
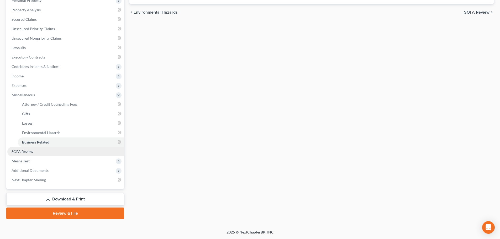
click at [49, 154] on link "SOFA Review" at bounding box center [65, 151] width 117 height 9
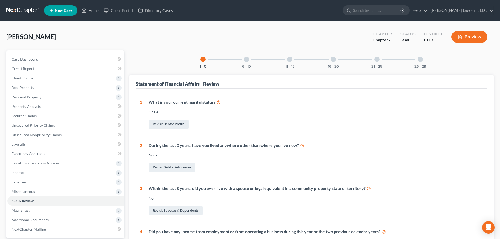
click at [250, 70] on div "1 - 5 6 - 10 11 - 15 16 - 20 21 - 25 26 - 28 Statement of Financial Affairs - R…" at bounding box center [311, 204] width 364 height 308
click at [248, 67] on button "6 - 10" at bounding box center [246, 67] width 9 height 4
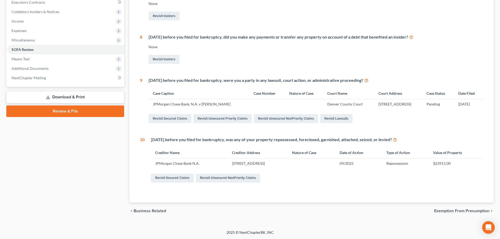
scroll to position [152, 0]
click at [333, 120] on link "Revisit Lawsuits" at bounding box center [336, 118] width 32 height 9
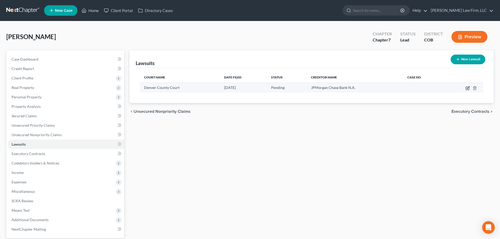
click at [467, 87] on icon "button" at bounding box center [468, 88] width 4 height 4
select select "5"
select select "0"
select select "7"
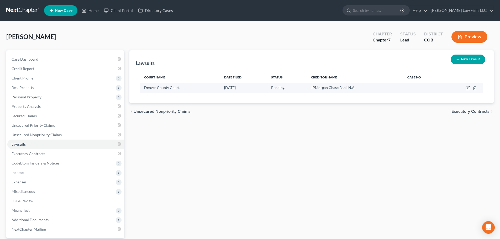
click at [470, 87] on icon "button" at bounding box center [468, 88] width 4 height 4
select select "5"
select select "0"
select select "7"
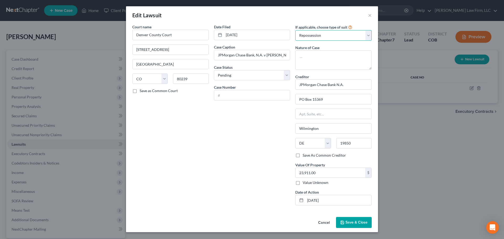
click at [358, 39] on select "Select Repossession Garnishment Foreclosure Attached, Seized, Or Levied Other" at bounding box center [333, 35] width 76 height 10
select select "1"
click at [295, 30] on select "Select Repossession Garnishment Foreclosure Attached, Seized, Or Levied Other" at bounding box center [333, 35] width 76 height 10
click at [359, 227] on button "Save & Close" at bounding box center [354, 222] width 36 height 11
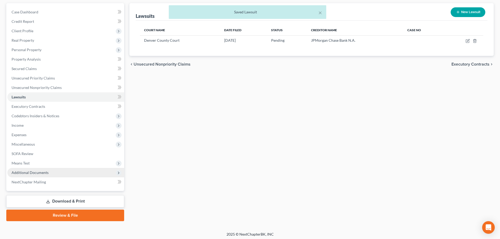
scroll to position [49, 0]
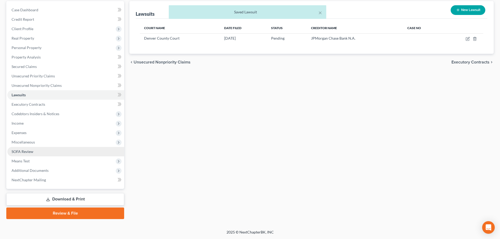
click at [42, 150] on link "SOFA Review" at bounding box center [65, 151] width 117 height 9
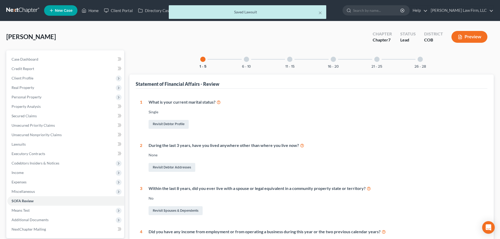
click at [296, 67] on div "11 - 15" at bounding box center [290, 59] width 18 height 18
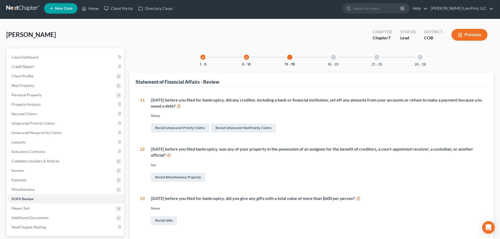
scroll to position [0, 0]
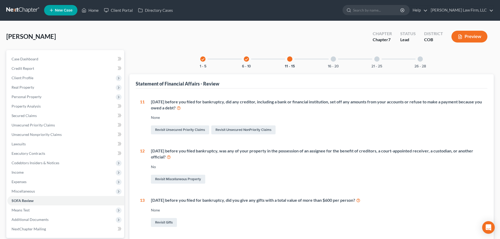
click at [289, 59] on div at bounding box center [289, 58] width 5 height 5
click at [249, 62] on div "check 6 - 10" at bounding box center [247, 59] width 18 height 18
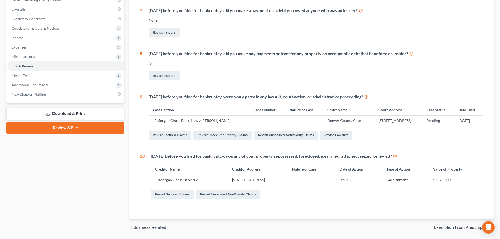
scroll to position [152, 0]
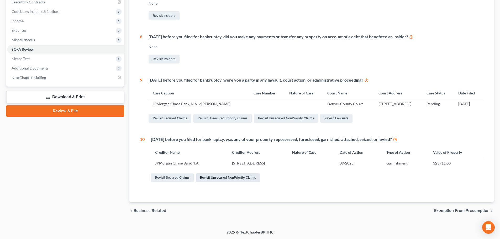
click at [208, 181] on link "Revisit Unsecured NonPriority Claims" at bounding box center [228, 177] width 64 height 9
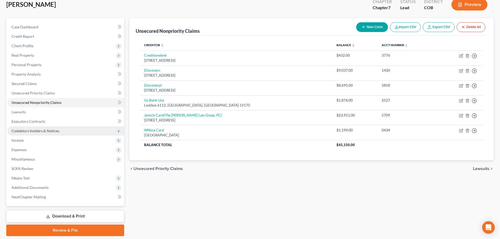
scroll to position [23, 0]
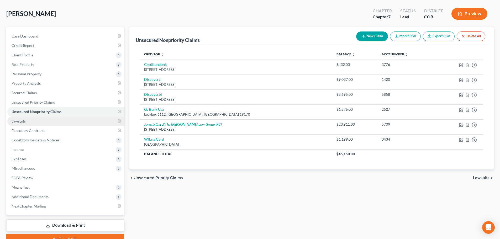
click at [40, 119] on link "Lawsuits" at bounding box center [65, 121] width 117 height 9
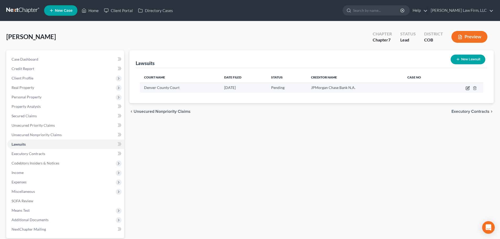
click at [470, 89] on icon "button" at bounding box center [468, 88] width 4 height 4
select select "5"
select select "0"
select select "1"
select select "7"
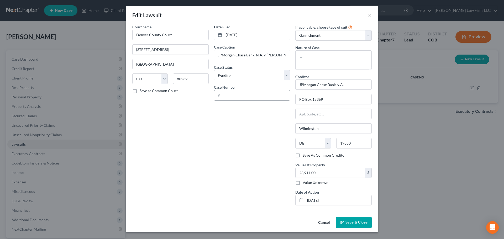
click at [250, 96] on input "text" at bounding box center [252, 95] width 76 height 10
click at [335, 43] on div "If applicable, choose type of suit Select Repossession Garnishment Foreclosure …" at bounding box center [334, 117] width 82 height 186
click at [336, 40] on select "Select Repossession Garnishment Foreclosure Attached, Seized, Or Levied Other" at bounding box center [333, 35] width 76 height 10
click at [295, 30] on select "Select Repossession Garnishment Foreclosure Attached, Seized, Or Levied Other" at bounding box center [333, 35] width 76 height 10
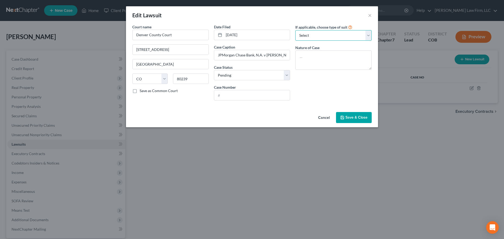
click at [323, 37] on select "Select Repossession Garnishment Foreclosure Attached, Seized, Or Levied Other" at bounding box center [333, 35] width 76 height 10
select select "0"
click at [295, 30] on select "Select Repossession Garnishment Foreclosure Attached, Seized, Or Levied Other" at bounding box center [333, 35] width 76 height 10
select select "7"
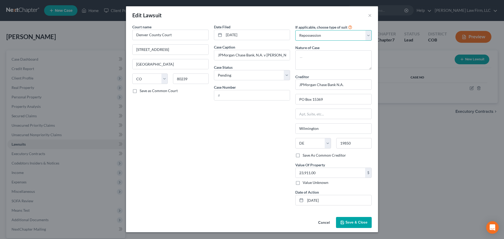
click at [342, 35] on select "Select Repossession Garnishment Foreclosure Attached, Seized, Or Levied Other" at bounding box center [333, 35] width 76 height 10
select select "4"
click at [295, 30] on select "Select Repossession Garnishment Foreclosure Attached, Seized, Or Levied Other" at bounding box center [333, 35] width 76 height 10
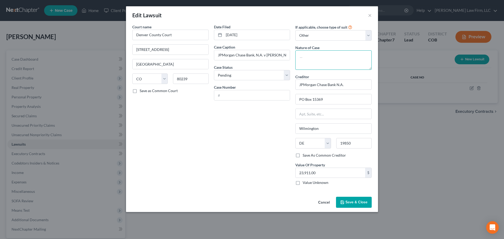
click at [316, 56] on textarea at bounding box center [333, 59] width 76 height 19
type textarea "Judgement"
click at [359, 205] on button "Save & Close" at bounding box center [354, 202] width 36 height 11
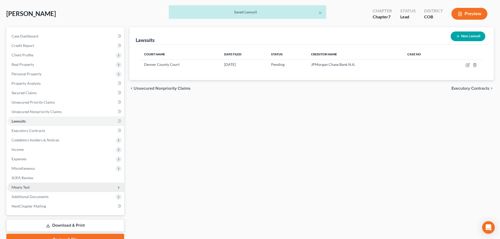
scroll to position [49, 0]
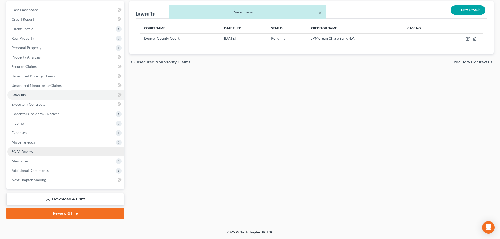
click at [38, 154] on link "SOFA Review" at bounding box center [65, 151] width 117 height 9
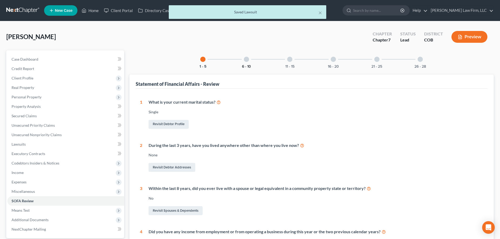
click at [242, 66] on button "6 - 10" at bounding box center [246, 67] width 9 height 4
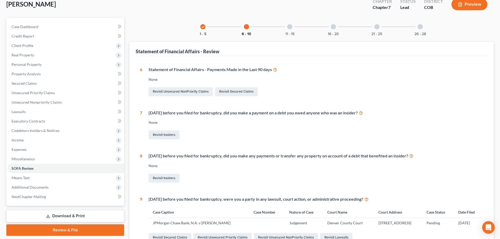
scroll to position [30, 0]
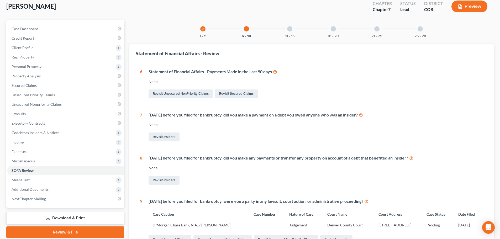
click at [285, 39] on div "check 1 - 5 6 - 10 11 - 15 16 - 20 21 - 25 26 - 28 Statement of Financial Affai…" at bounding box center [311, 163] width 364 height 287
click at [289, 35] on button "11 - 15" at bounding box center [289, 36] width 9 height 4
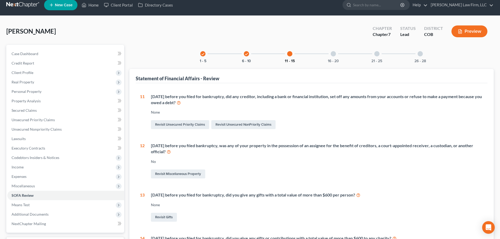
scroll to position [0, 0]
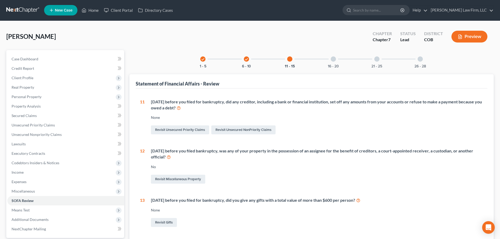
click at [328, 63] on div "16 - 20" at bounding box center [333, 59] width 18 height 18
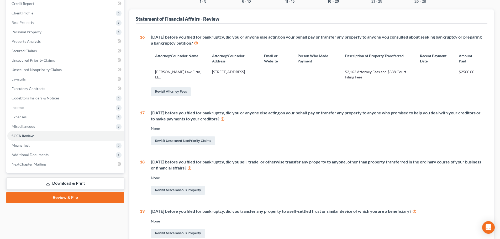
scroll to position [27, 0]
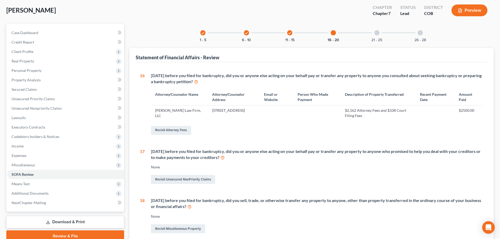
click at [382, 34] on div "21 - 25" at bounding box center [377, 33] width 18 height 18
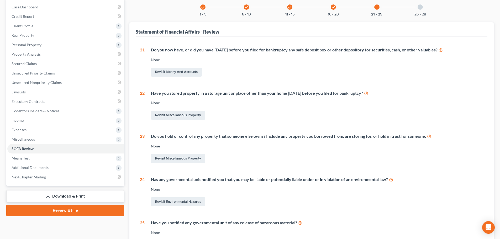
scroll to position [41, 0]
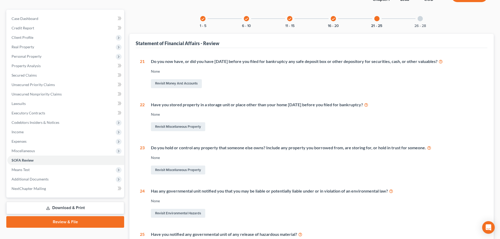
click at [423, 21] on div "26 - 28" at bounding box center [420, 19] width 18 height 18
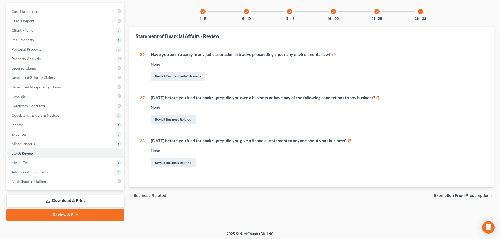
scroll to position [49, 0]
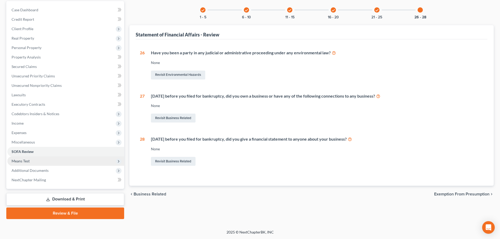
click at [44, 164] on span "Means Test" at bounding box center [65, 160] width 117 height 9
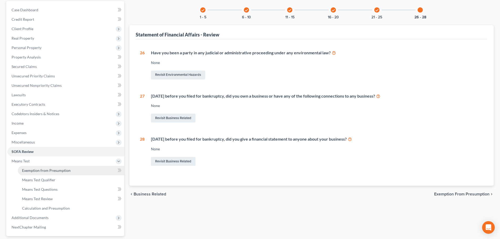
click at [43, 167] on link "Exemption from Presumption" at bounding box center [71, 170] width 106 height 9
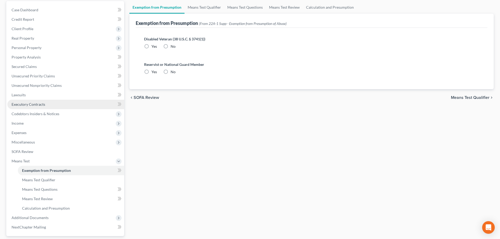
radio input "true"
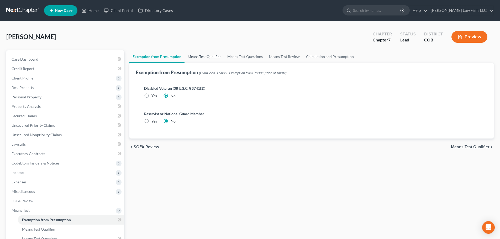
click at [203, 58] on link "Means Test Qualifier" at bounding box center [205, 56] width 40 height 13
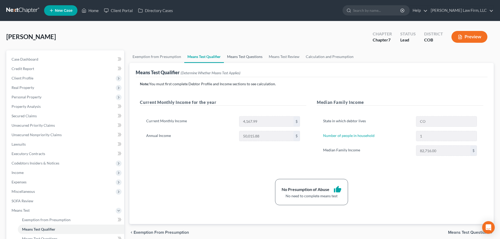
click at [237, 56] on link "Means Test Questions" at bounding box center [245, 56] width 42 height 13
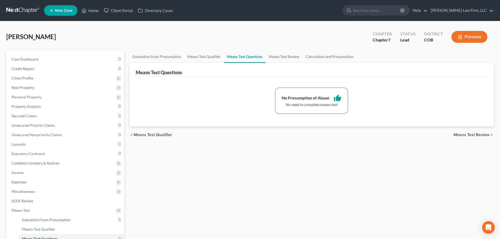
click at [286, 50] on div "[PERSON_NAME] Upgraded Chapter Chapter 7 Status Lead District COB Preview" at bounding box center [249, 39] width 487 height 23
click at [283, 55] on link "Means Test Review" at bounding box center [284, 56] width 37 height 13
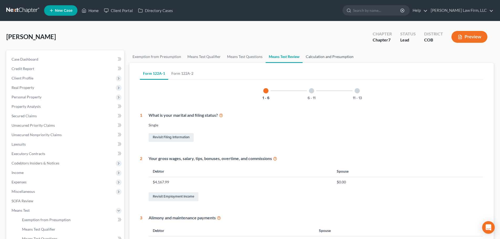
click at [316, 57] on link "Calculation and Presumption" at bounding box center [330, 56] width 54 height 13
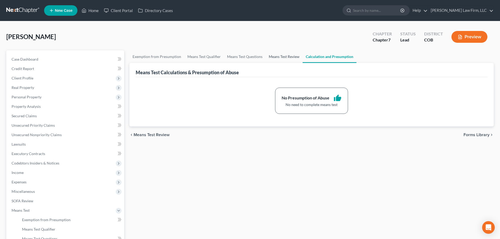
click at [289, 58] on link "Means Test Review" at bounding box center [284, 56] width 37 height 13
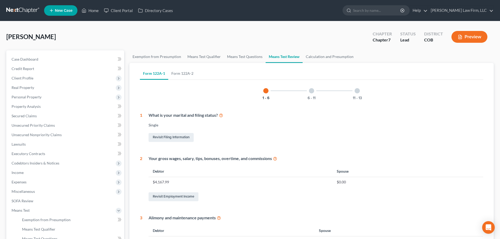
click at [312, 92] on div at bounding box center [311, 90] width 5 height 5
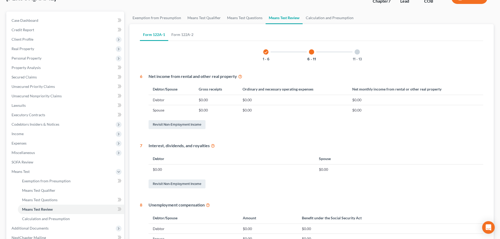
scroll to position [26, 0]
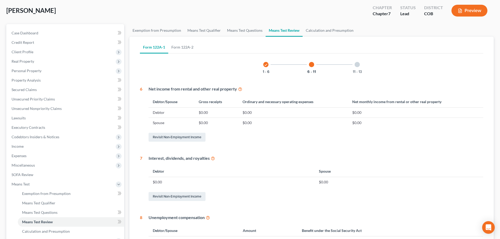
click at [365, 64] on div "11 - 13" at bounding box center [357, 65] width 18 height 18
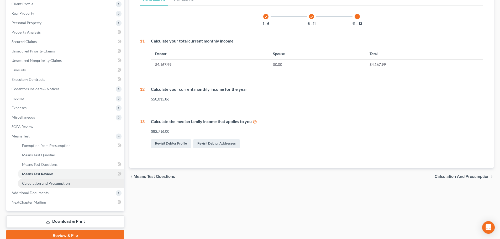
scroll to position [79, 0]
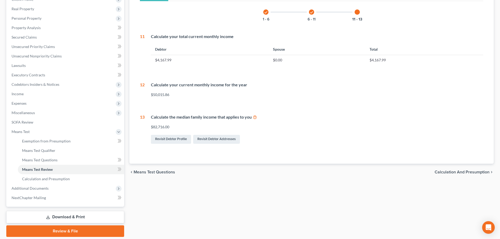
click at [189, 206] on div "Exemption from Presumption Means Test Qualifier Means Test Questions Means Test…" at bounding box center [312, 104] width 370 height 265
click at [56, 187] on span "Additional Documents" at bounding box center [65, 188] width 117 height 9
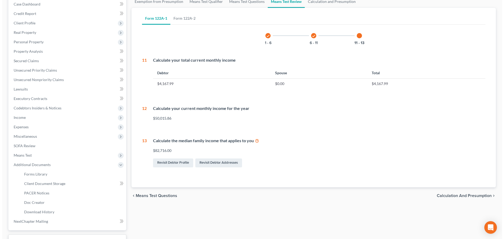
scroll to position [0, 0]
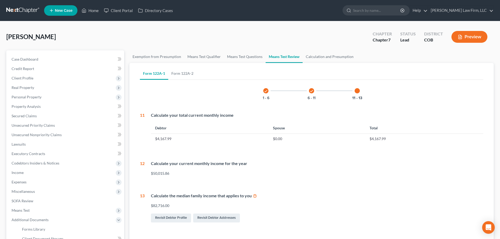
click at [459, 35] on icon "button" at bounding box center [460, 37] width 5 height 5
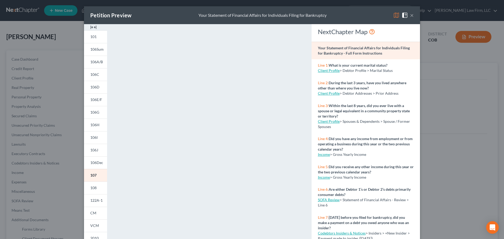
click at [394, 17] on img at bounding box center [396, 15] width 6 height 6
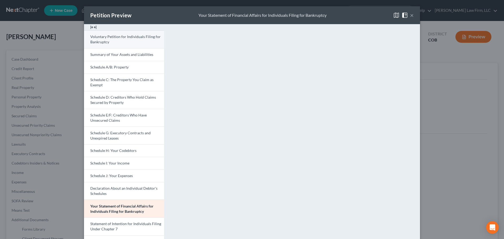
click at [120, 42] on link "Voluntary Petition for Individuals Filing for Bankruptcy" at bounding box center [124, 39] width 80 height 18
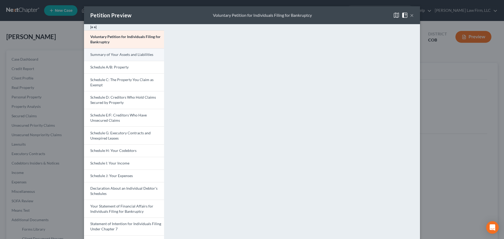
click at [121, 57] on link "Summary of Your Assets and Liabilities" at bounding box center [124, 54] width 80 height 13
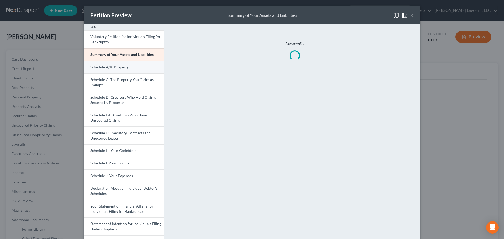
click at [127, 70] on link "Schedule A/B: Property" at bounding box center [124, 67] width 80 height 13
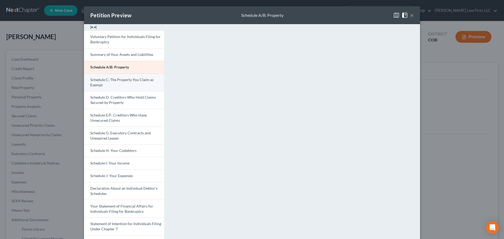
click at [129, 89] on link "Schedule C: The Property You Claim as Exempt" at bounding box center [124, 82] width 80 height 18
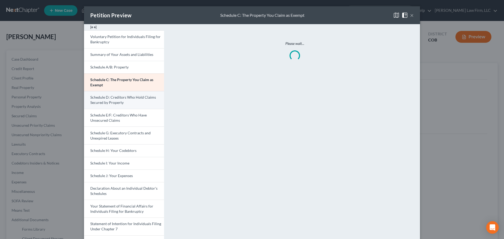
click at [129, 99] on span "Schedule D: Creditors Who Hold Claims Secured by Property" at bounding box center [123, 100] width 66 height 10
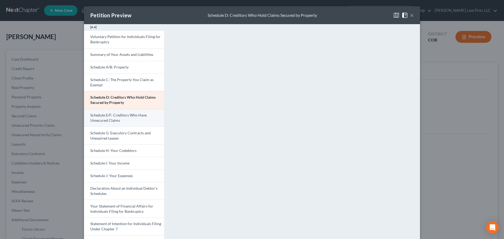
click at [125, 117] on link "Schedule E/F: Creditors Who Have Unsecured Claims" at bounding box center [124, 118] width 80 height 18
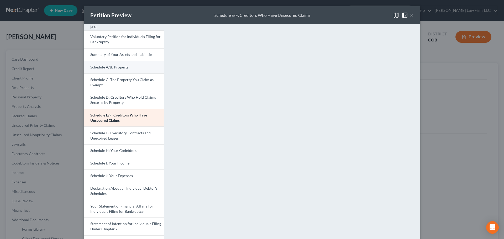
click at [128, 67] on link "Schedule A/B: Property" at bounding box center [124, 67] width 80 height 13
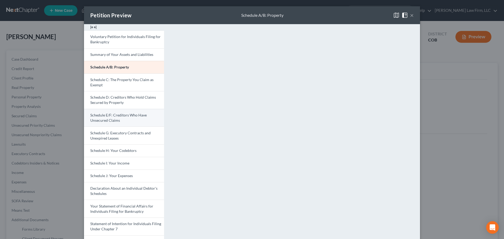
click at [139, 113] on span "Schedule E/F: Creditors Who Have Unsecured Claims" at bounding box center [118, 118] width 56 height 10
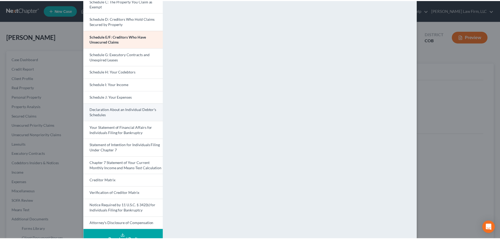
scroll to position [92, 0]
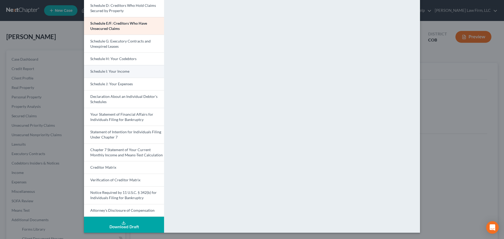
click at [127, 71] on link "Schedule I: Your Income" at bounding box center [124, 71] width 80 height 13
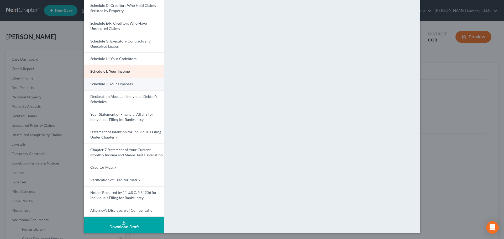
click at [125, 86] on link "Schedule J: Your Expenses" at bounding box center [124, 84] width 80 height 13
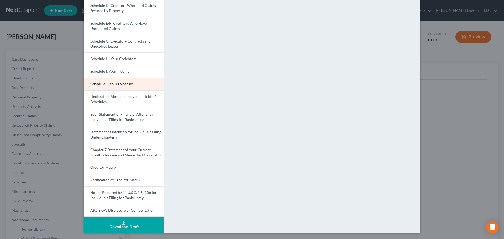
click at [472, 138] on div "Petition Preview Schedule J: Your Expenses × Voluntary Petition for Individuals…" at bounding box center [252, 119] width 504 height 239
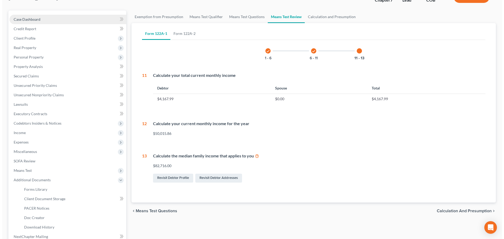
scroll to position [0, 0]
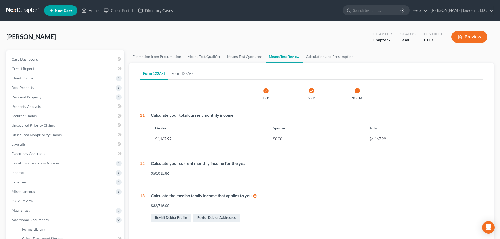
click at [465, 35] on button "Preview" at bounding box center [469, 37] width 36 height 12
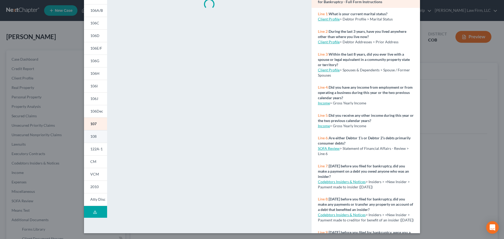
scroll to position [52, 0]
click at [94, 212] on icon at bounding box center [95, 211] width 4 height 4
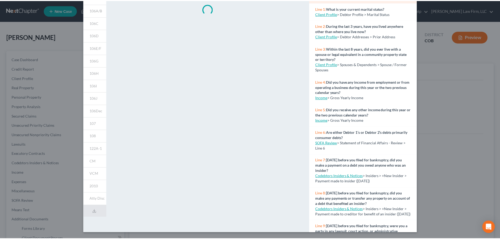
scroll to position [0, 0]
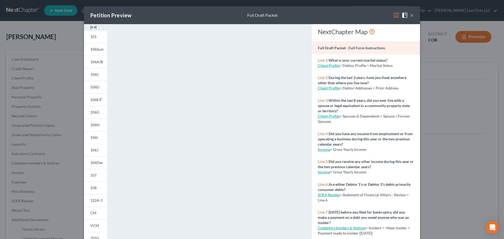
click at [443, 45] on div "Petition Preview Full Draft Packet × 101 106Sum 106A/B 106C 106D 106E/F 106G 10…" at bounding box center [252, 119] width 504 height 239
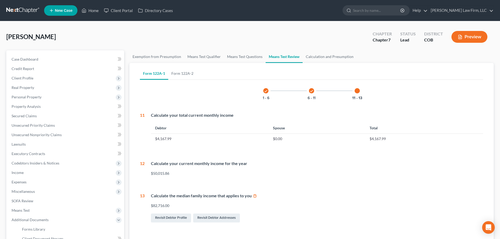
click at [22, 9] on link at bounding box center [23, 10] width 34 height 9
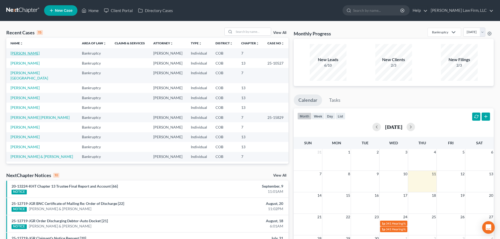
click at [13, 52] on link "[PERSON_NAME]" at bounding box center [24, 53] width 29 height 4
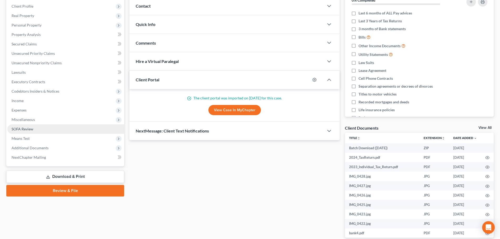
scroll to position [79, 0]
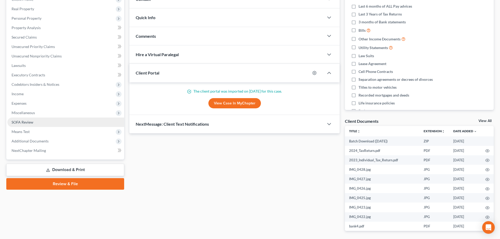
click at [39, 118] on link "SOFA Review" at bounding box center [65, 122] width 117 height 9
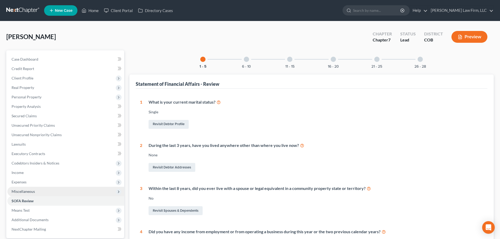
click at [35, 187] on span "Miscellaneous" at bounding box center [65, 191] width 117 height 9
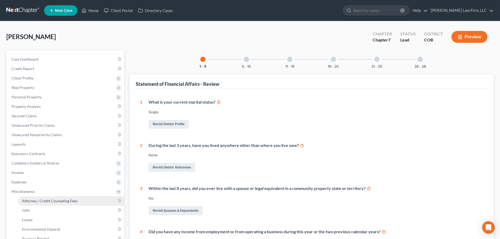
click at [63, 199] on span "Attorney / Credit Counseling Fees" at bounding box center [49, 201] width 55 height 4
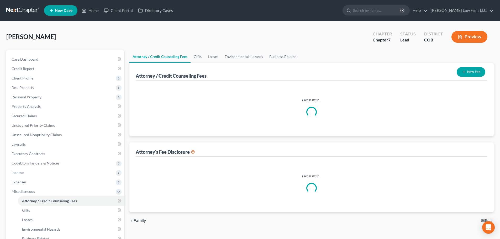
select select "0"
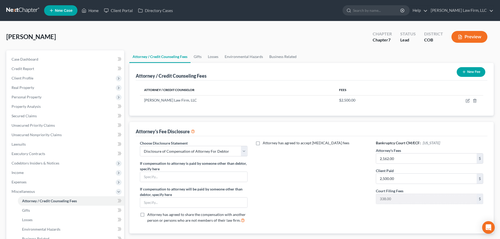
click at [472, 73] on button "New Fee" at bounding box center [471, 72] width 29 height 10
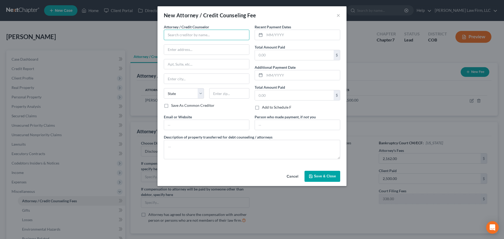
click at [199, 33] on input "text" at bounding box center [207, 35] width 86 height 10
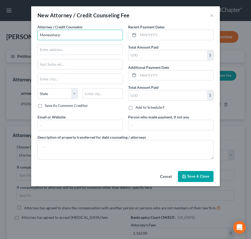
click at [68, 34] on input "Moneysharp" at bounding box center [81, 35] width 86 height 10
type input "Moneysharp Credit Counseling Inc"
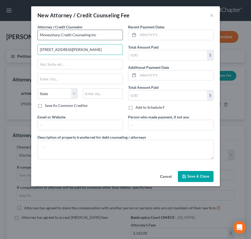
type input "203 N. LaSalle"
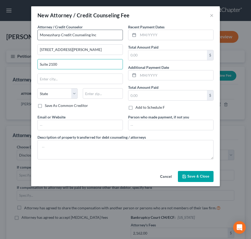
type input "Suite 2100"
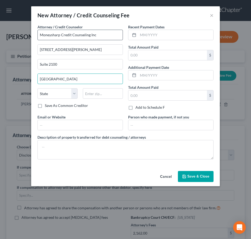
type input "Chicago"
select select "14"
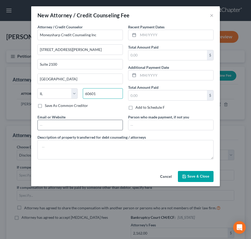
type input "60601"
click at [48, 125] on input "text" at bounding box center [80, 125] width 85 height 10
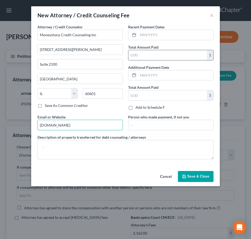
type input "moneysharp.org"
click at [133, 55] on input "text" at bounding box center [168, 55] width 79 height 10
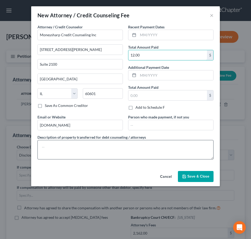
type input "12.00"
click at [80, 146] on textarea at bounding box center [126, 149] width 176 height 19
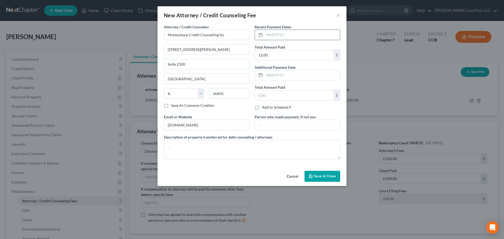
click at [278, 31] on input "text" at bounding box center [302, 35] width 75 height 10
type input "08/2025"
click at [274, 93] on input "text" at bounding box center [294, 95] width 79 height 10
type input "12.00"
click at [320, 173] on button "Save & Close" at bounding box center [322, 176] width 36 height 11
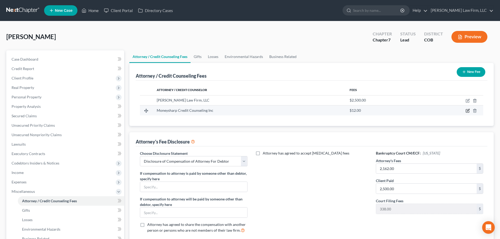
click at [467, 109] on icon "button" at bounding box center [468, 111] width 4 height 4
select select "14"
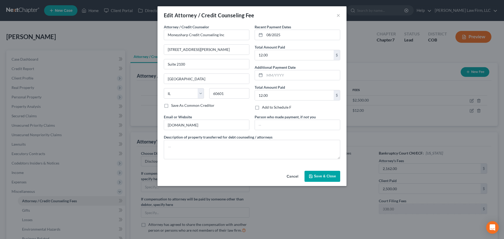
click at [171, 106] on label "Save As Common Creditor" at bounding box center [192, 105] width 43 height 5
click at [173, 106] on input "Save As Common Creditor" at bounding box center [174, 104] width 3 height 3
checkbox input "true"
click at [320, 173] on button "Save & Close" at bounding box center [322, 176] width 36 height 11
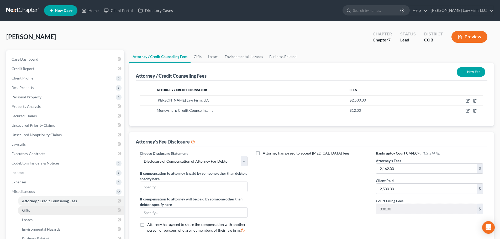
click at [73, 210] on link "Gifts" at bounding box center [71, 210] width 106 height 9
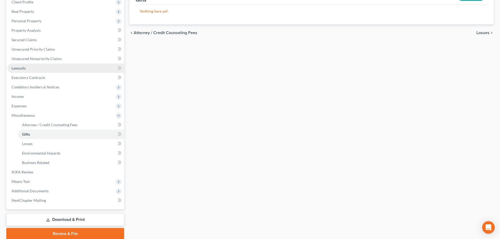
scroll to position [97, 0]
